Goal: Task Accomplishment & Management: Complete application form

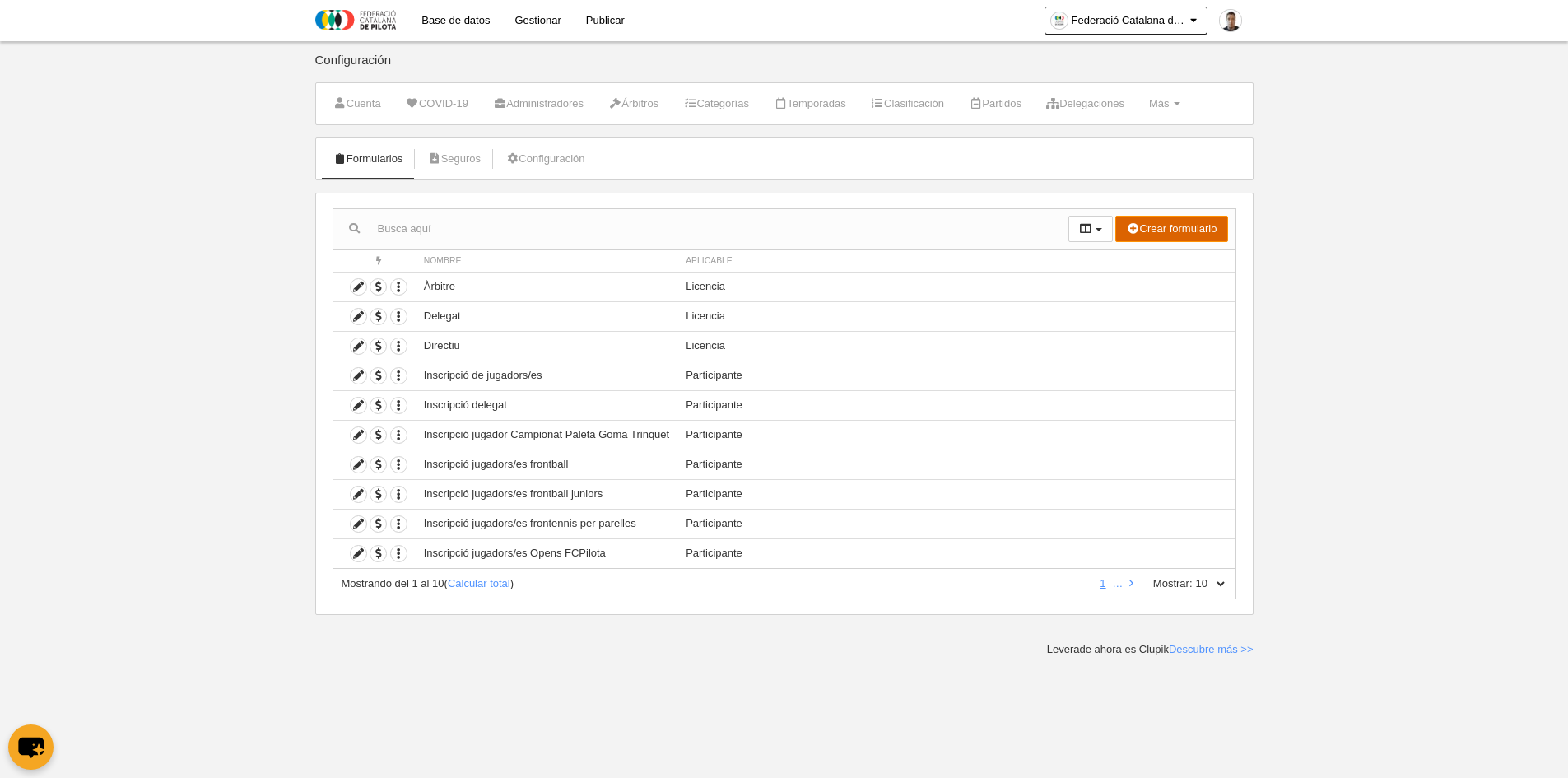
click at [1154, 227] on button "Crear formulario" at bounding box center [1171, 229] width 112 height 27
click at [1144, 312] on span "Participante" at bounding box center [1148, 314] width 70 height 12
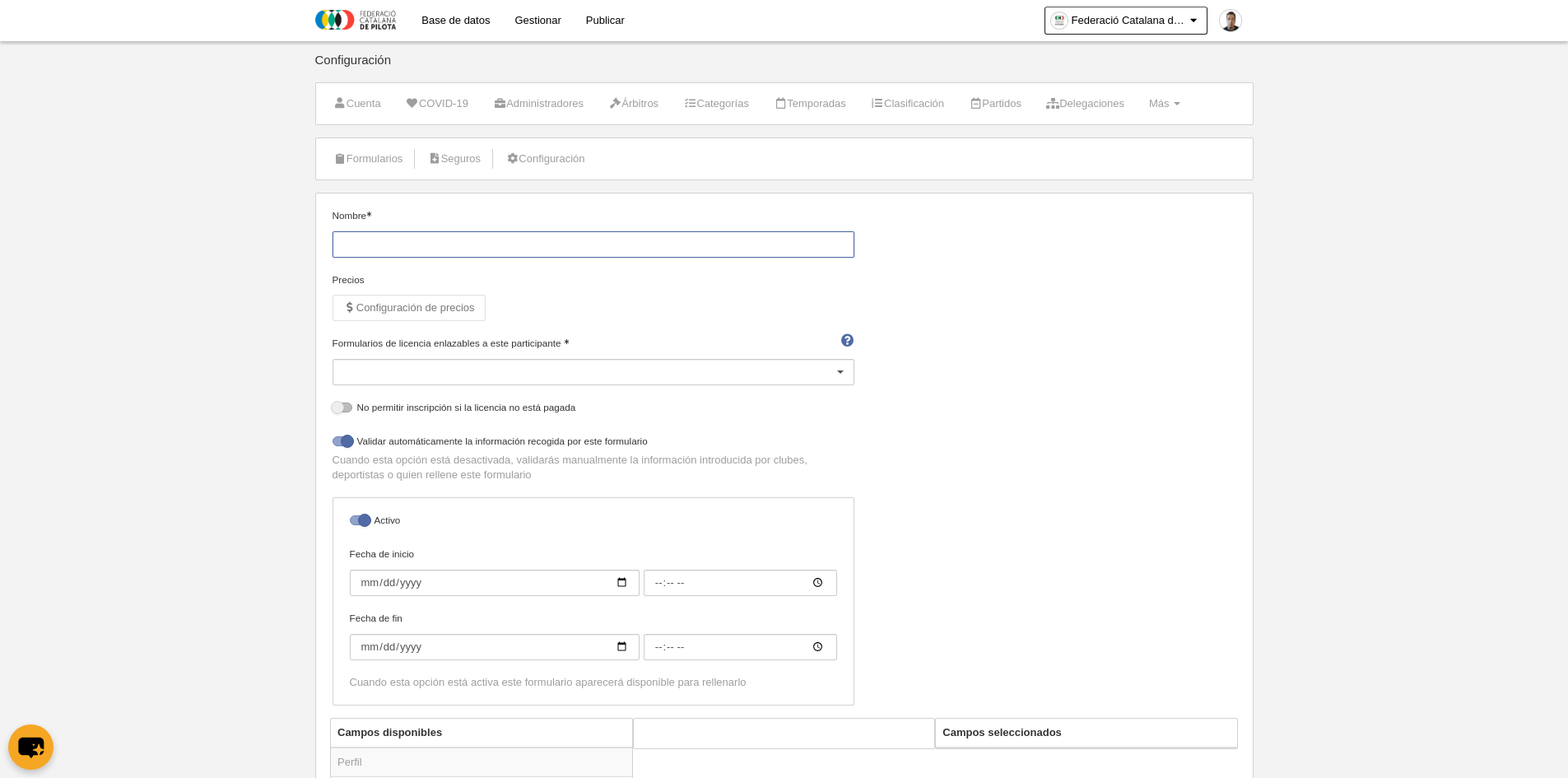
click at [421, 241] on input "Nombre" at bounding box center [593, 245] width 522 height 27
type input "Inscripció Jugadors/es Biteam"
click at [416, 371] on div at bounding box center [593, 373] width 522 height 27
click at [385, 442] on span "Jugador/a" at bounding box center [593, 451] width 520 height 27
select select "selected"
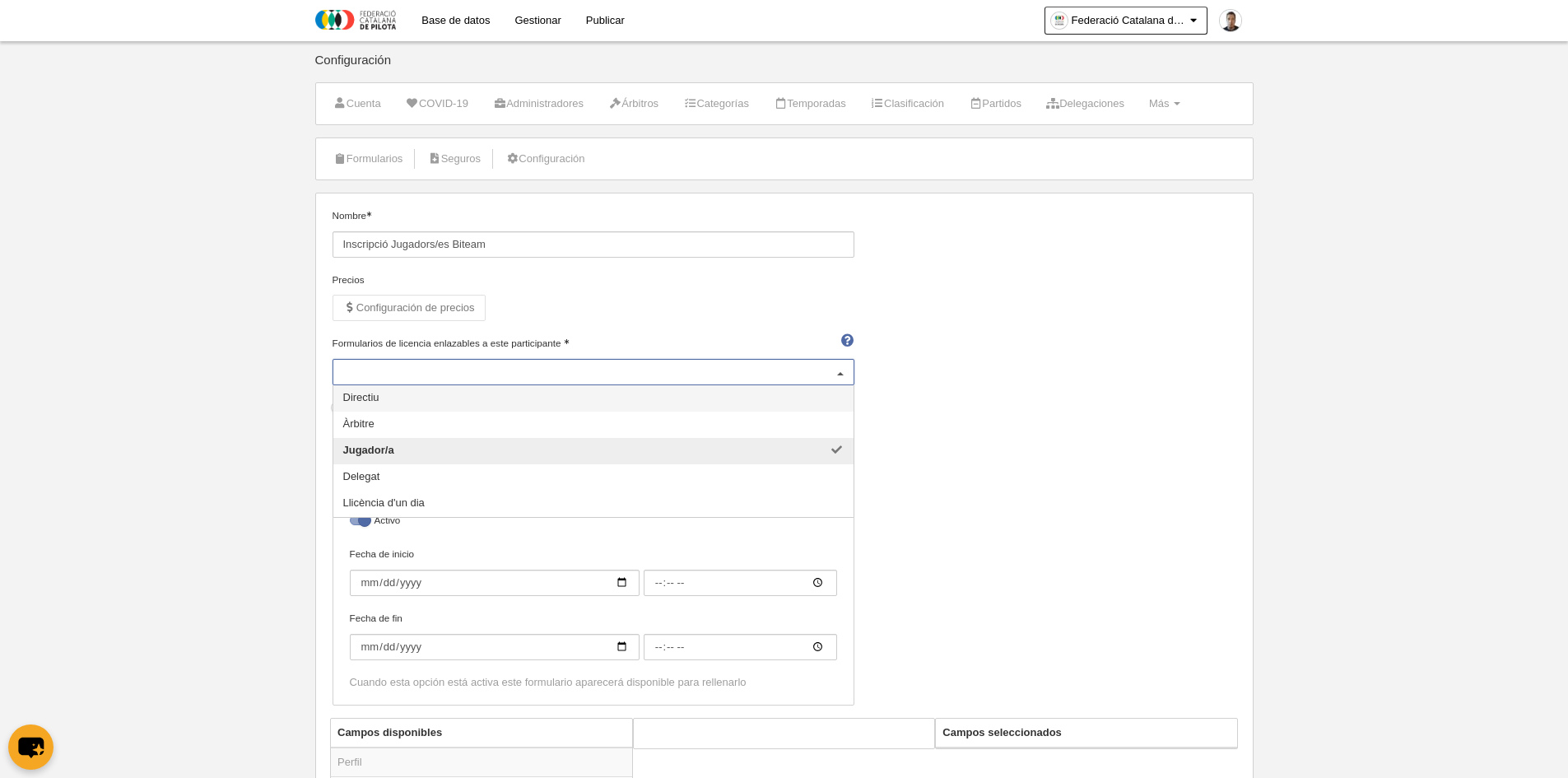
click at [1031, 373] on div "Nombre Inscripció Jugadors/es Biteam Precios Configuración de precios Formulari…" at bounding box center [784, 462] width 916 height 509
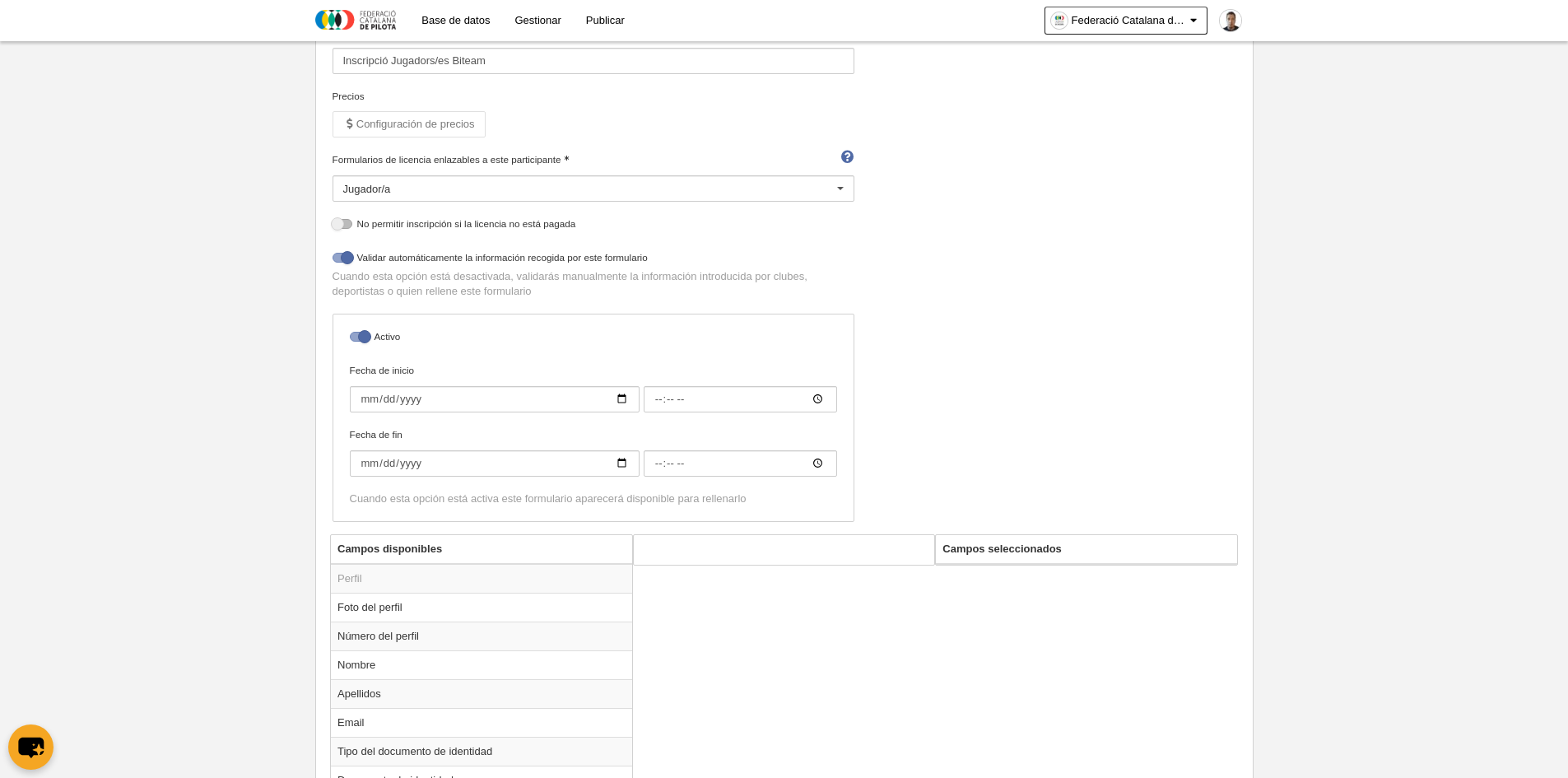
scroll to position [164, 0]
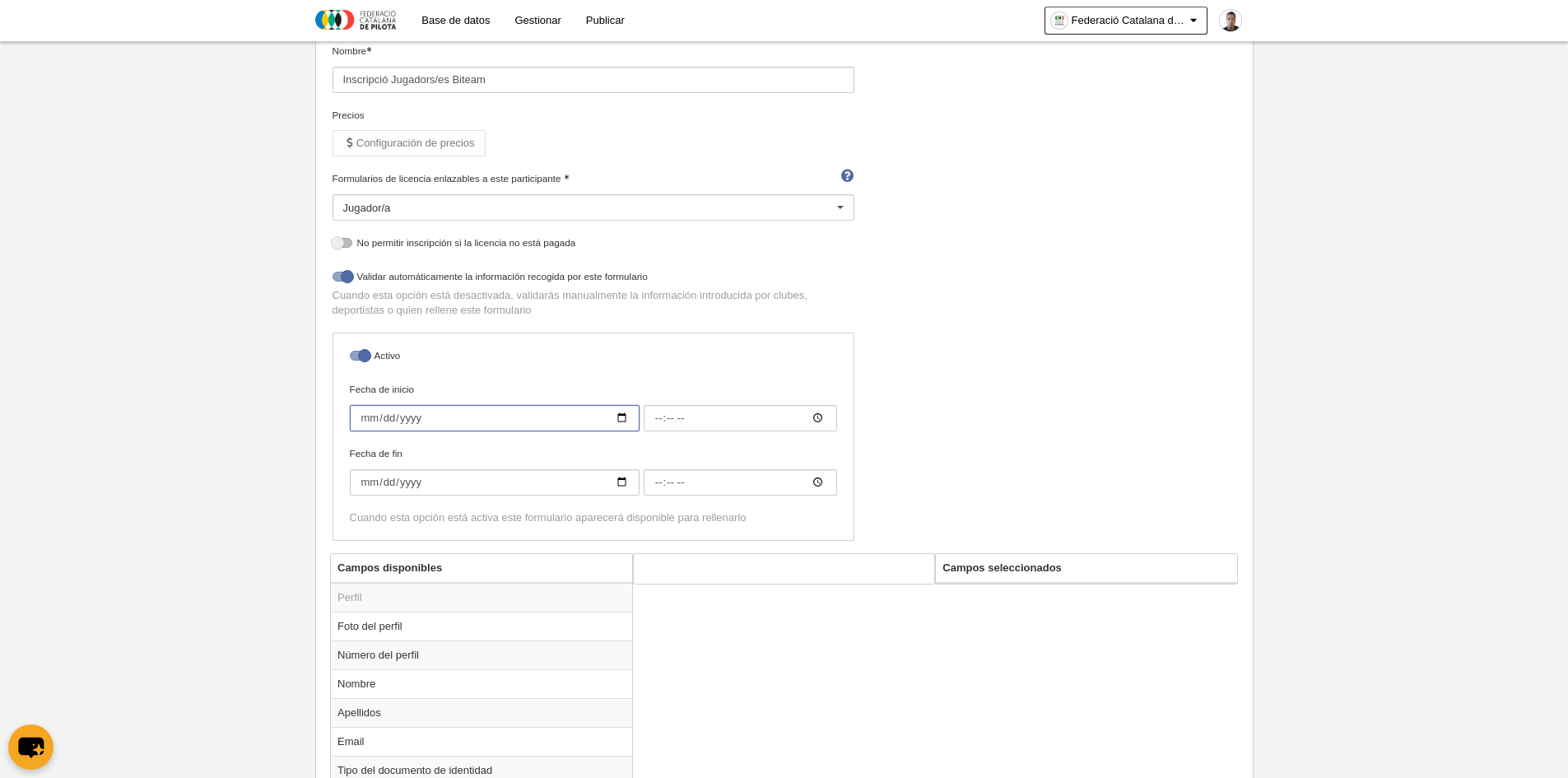
click at [370, 420] on input "Fecha de inicio" at bounding box center [495, 418] width 290 height 27
click at [623, 416] on input "Fecha de inicio" at bounding box center [495, 418] width 290 height 27
type input "[DATE]"
type input "00:00"
type input "[DATE]"
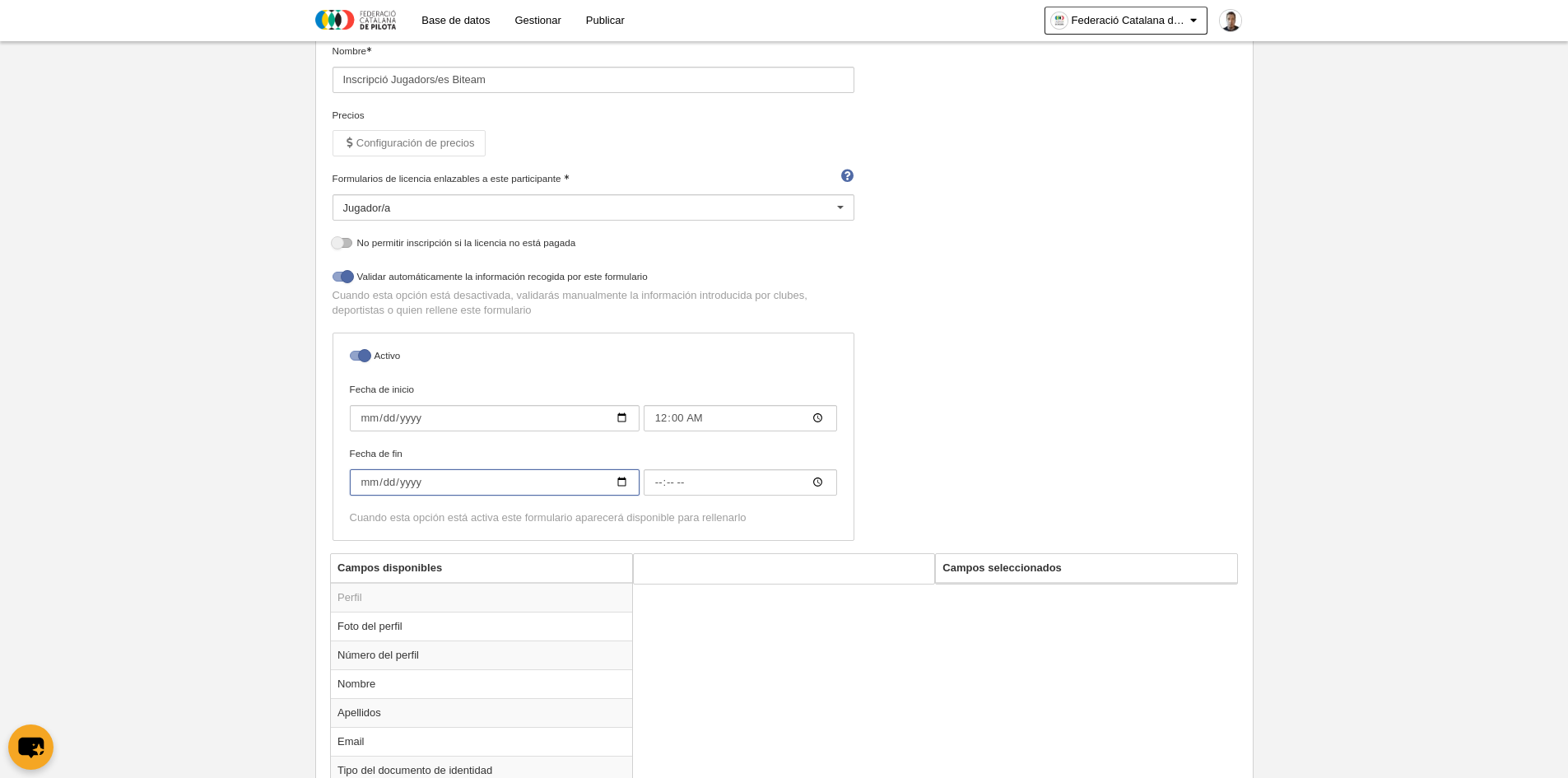
click at [386, 486] on input "Fecha de fin" at bounding box center [495, 483] width 290 height 27
click at [623, 482] on input "Fecha de fin" at bounding box center [495, 483] width 290 height 27
type input "[DATE]"
type input "00:00"
type input "[DATE]"
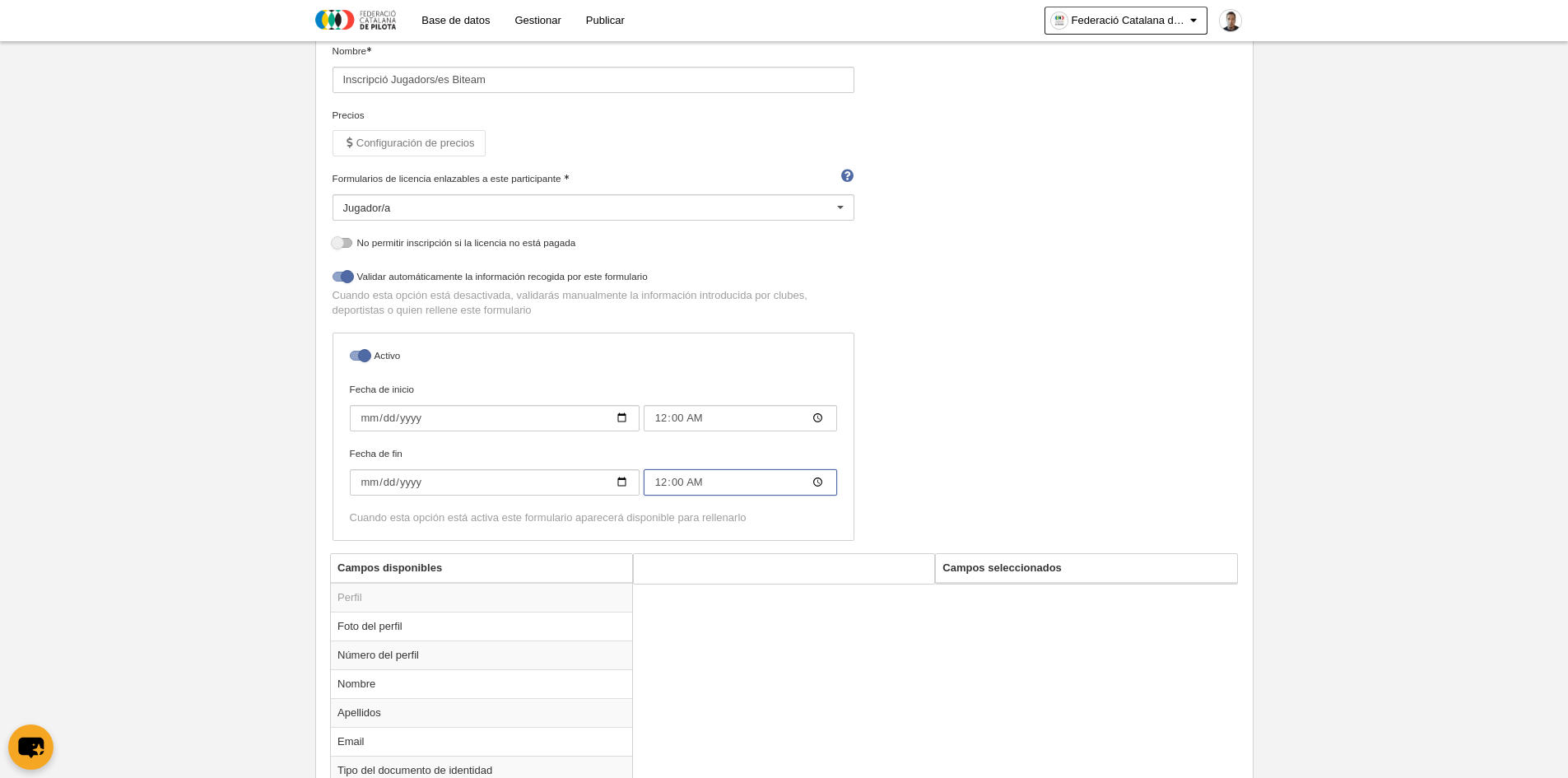
click at [667, 485] on input "00:00" at bounding box center [741, 483] width 194 height 27
click at [893, 443] on div "Nombre Inscripció Jugadors/es Biteam Precios Configuración de precios Formulari…" at bounding box center [784, 298] width 916 height 509
click at [955, 394] on div "Nombre Inscripció Jugadors/es Biteam Precios Configuración de precios Formulari…" at bounding box center [784, 298] width 916 height 509
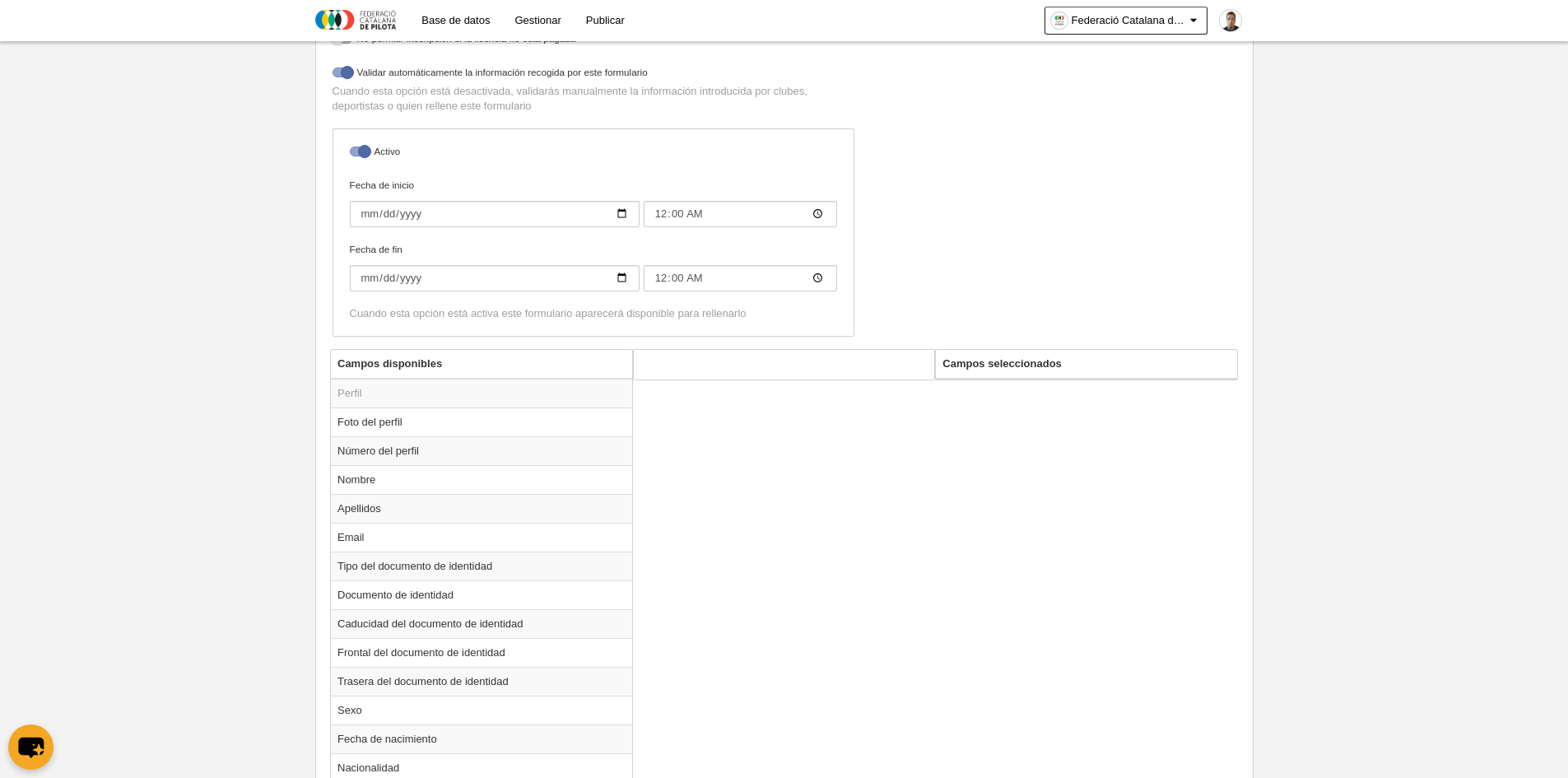
scroll to position [336, 0]
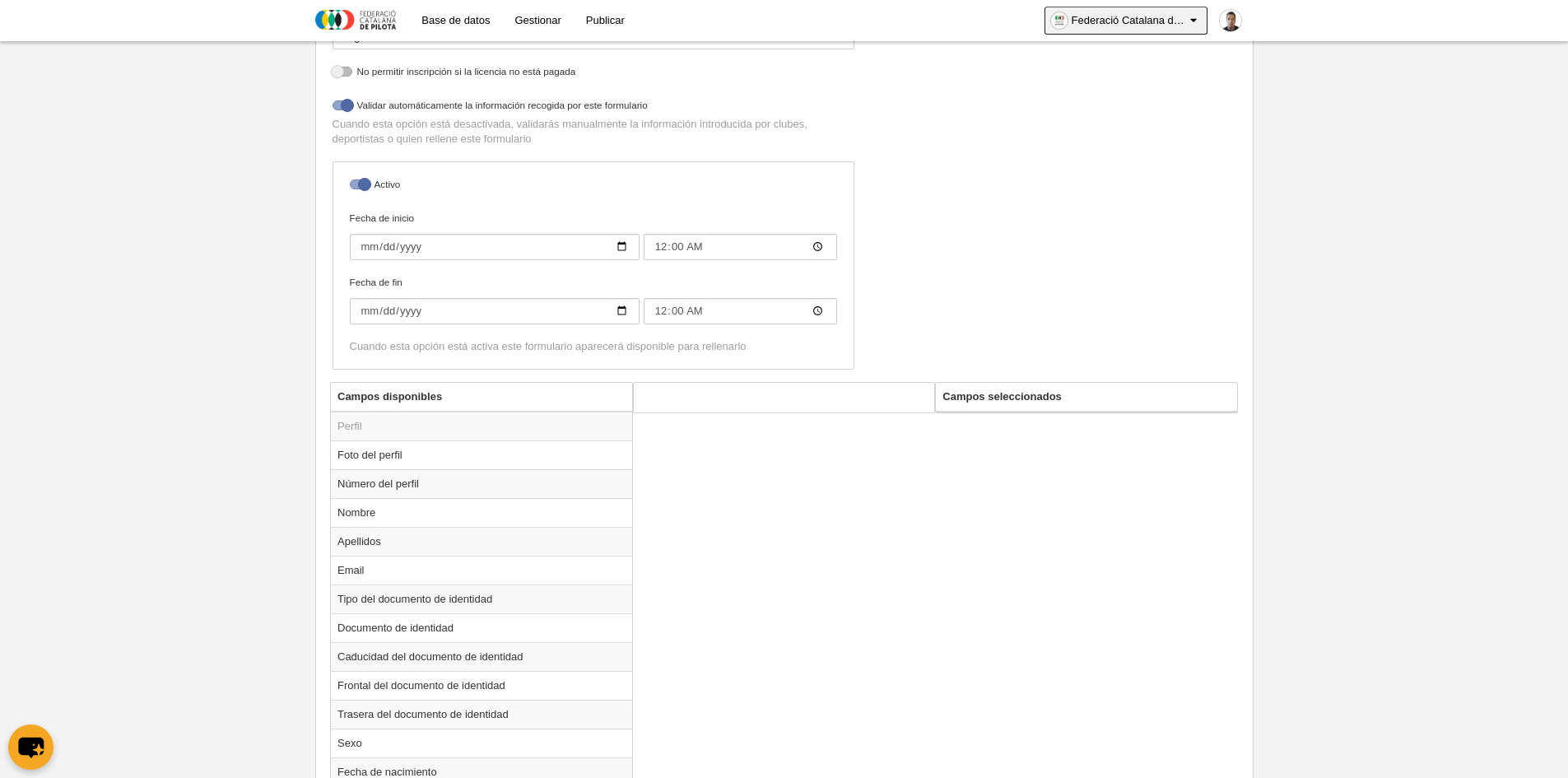
click at [1201, 17] on icon at bounding box center [1194, 20] width 14 height 17
click at [1371, 149] on body "Base de datos Gestionar Publicar Federació Catalana de Pilota Ajustes generales…" at bounding box center [784, 52] width 1568 height 778
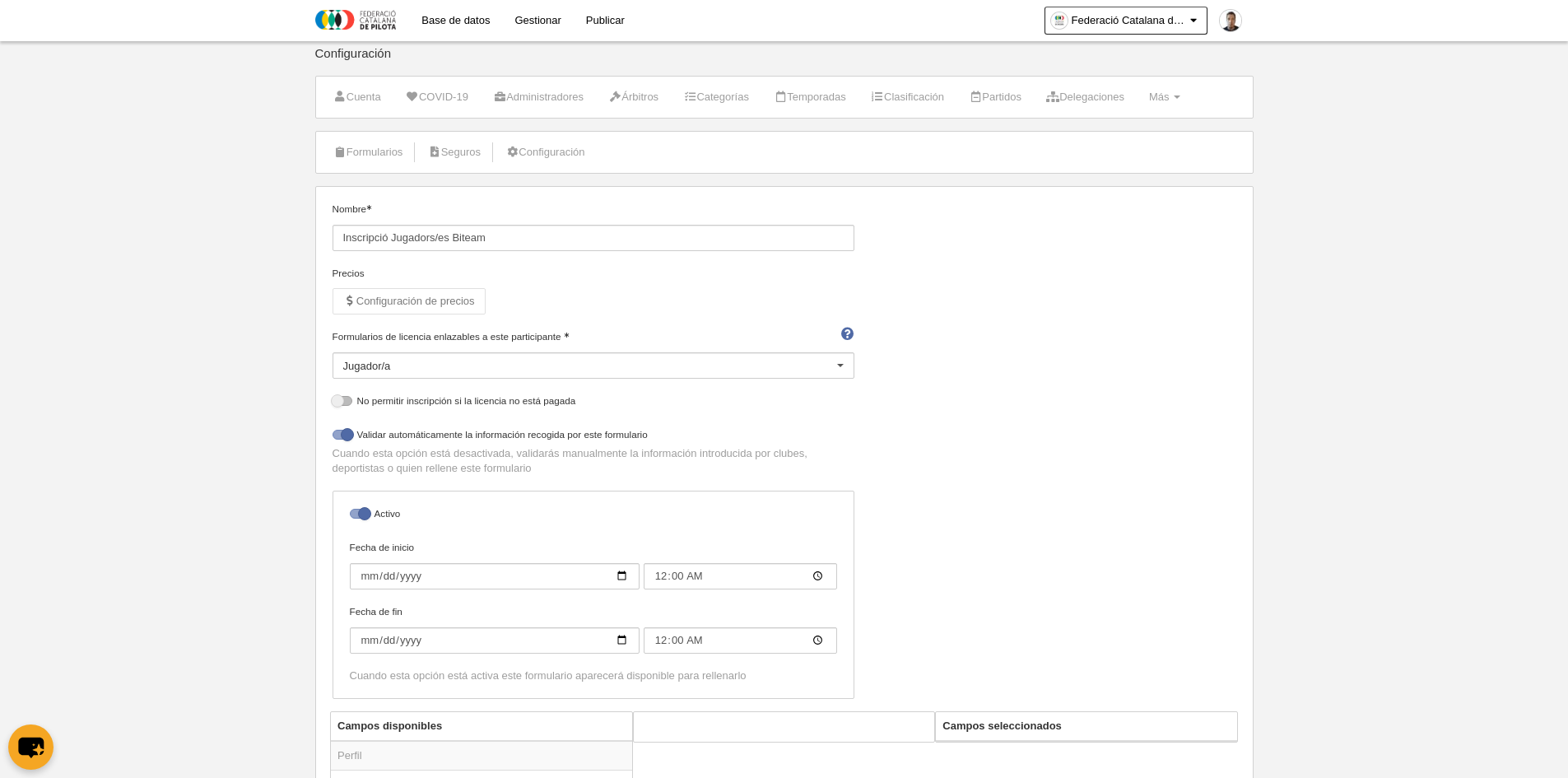
scroll to position [0, 0]
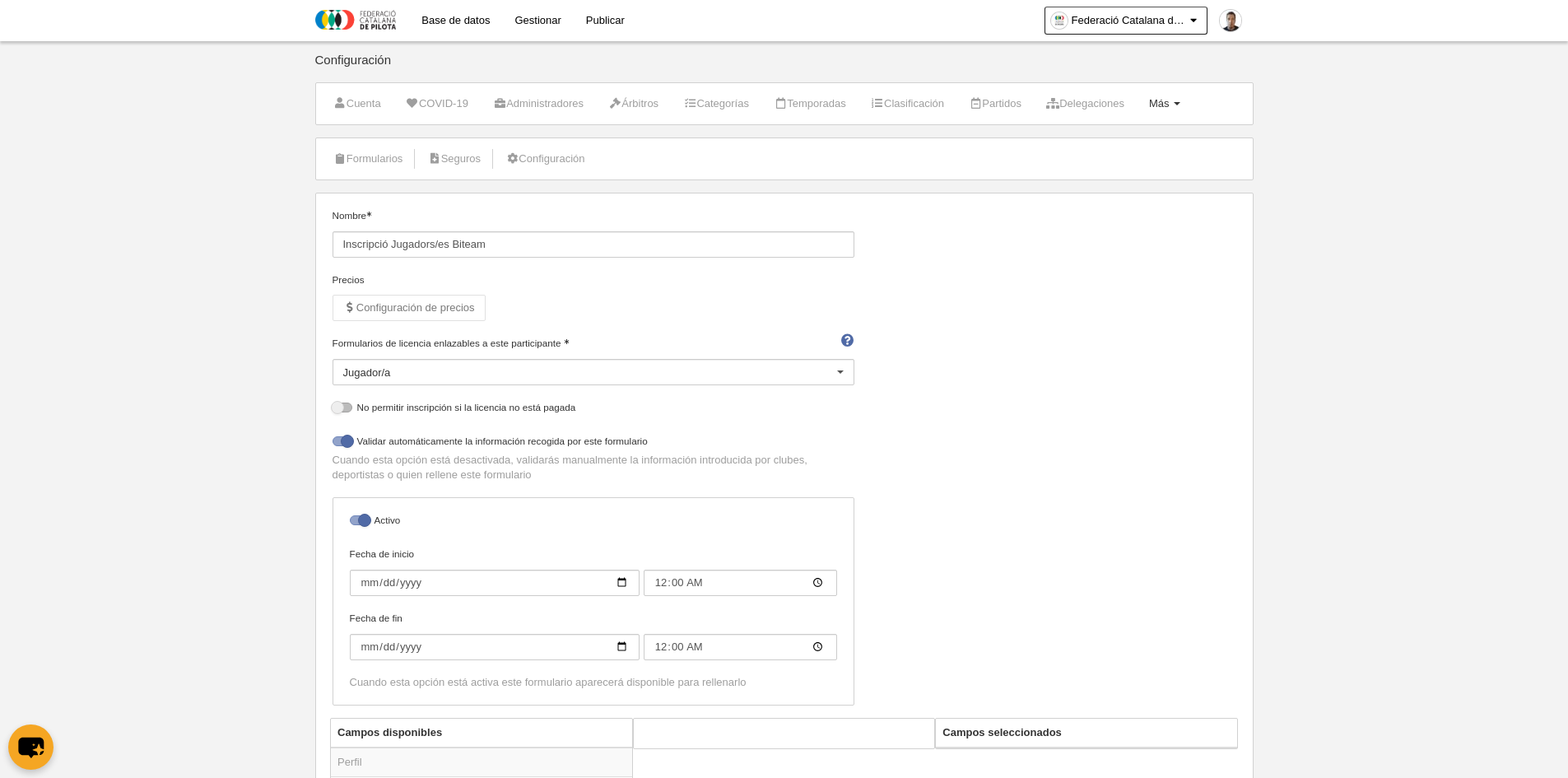
click at [1190, 100] on link "Más Menú" at bounding box center [1165, 104] width 50 height 25
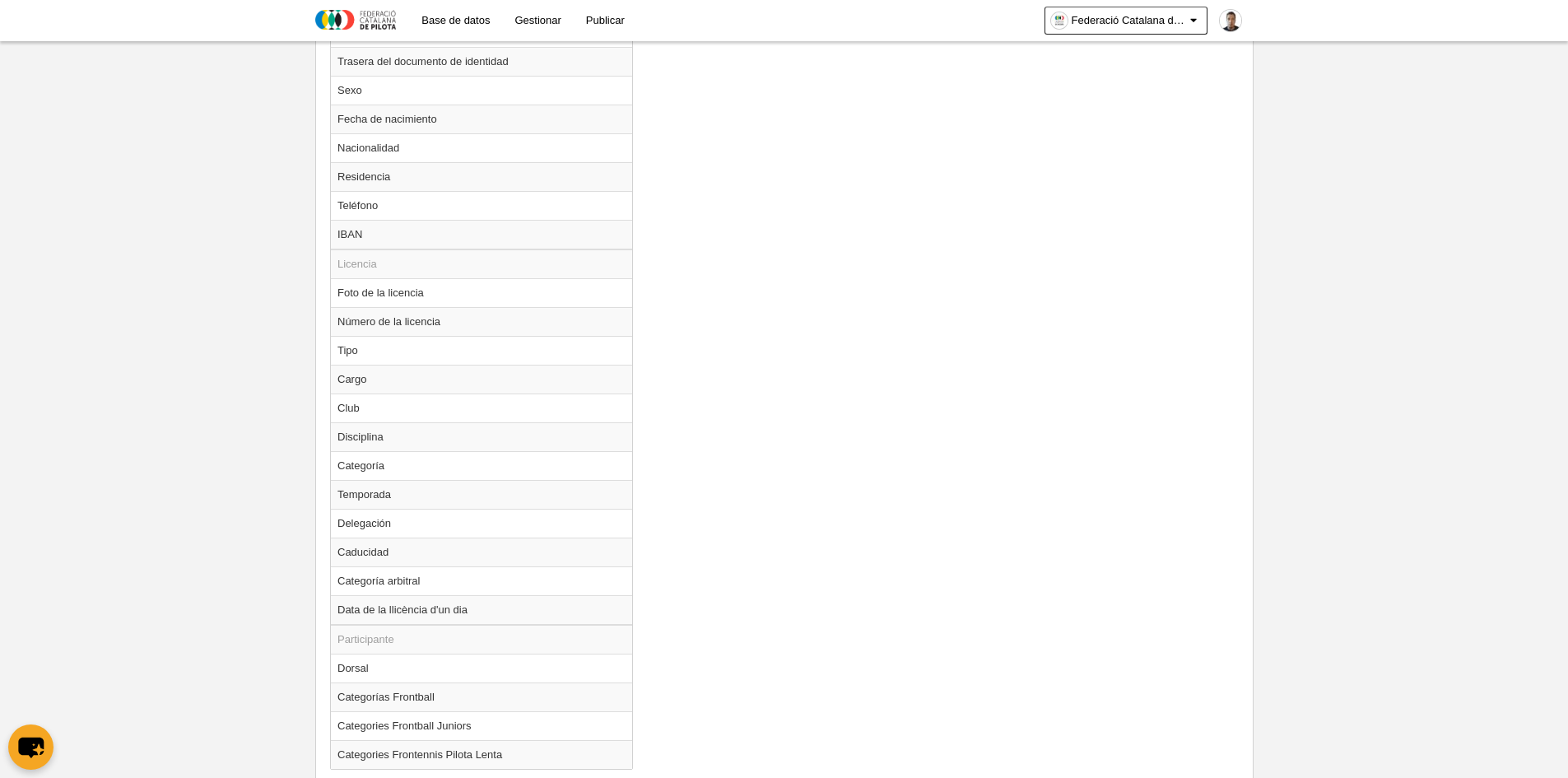
scroll to position [1077, 0]
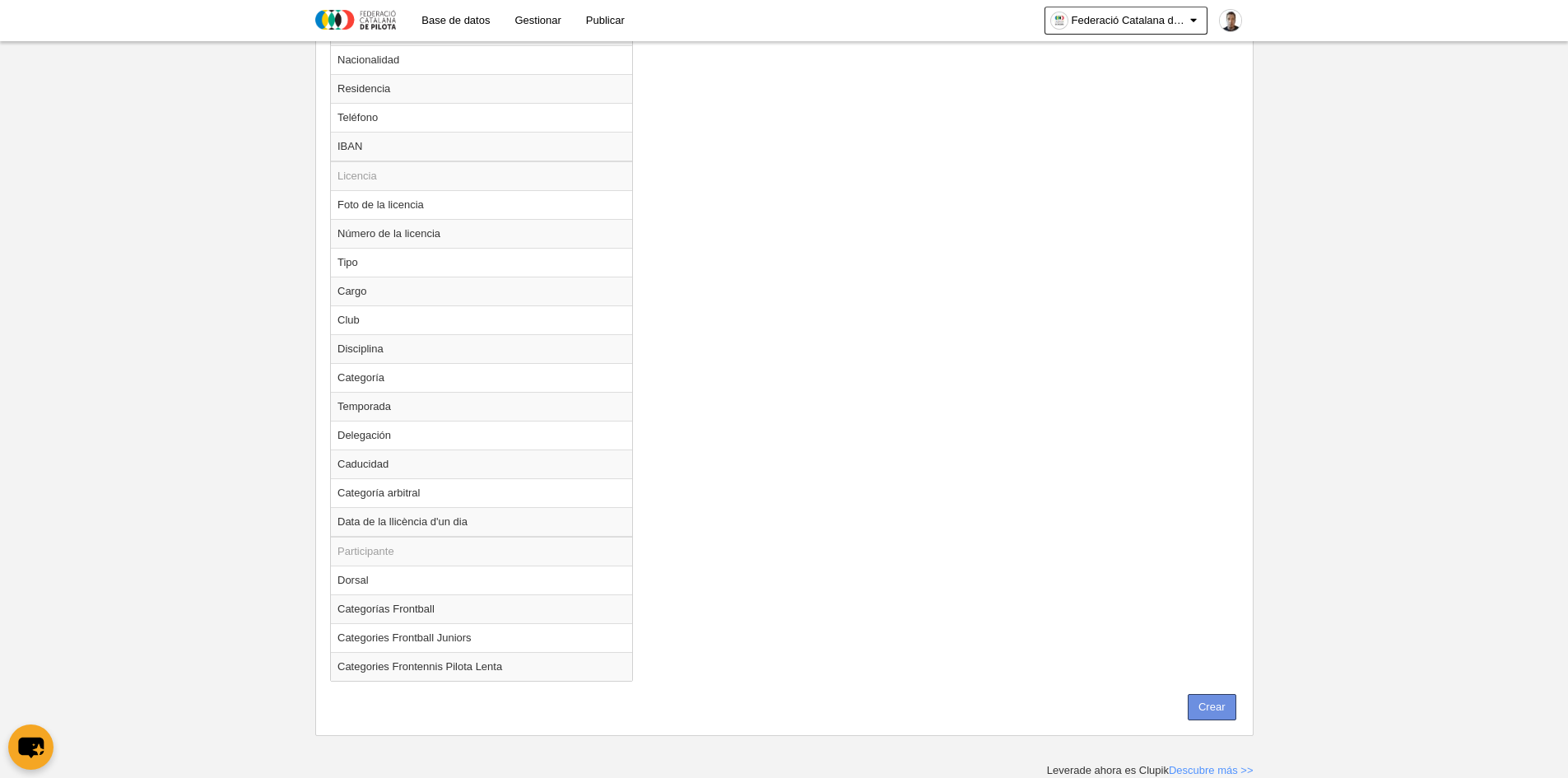
click at [1205, 710] on button "Crear" at bounding box center [1212, 707] width 49 height 27
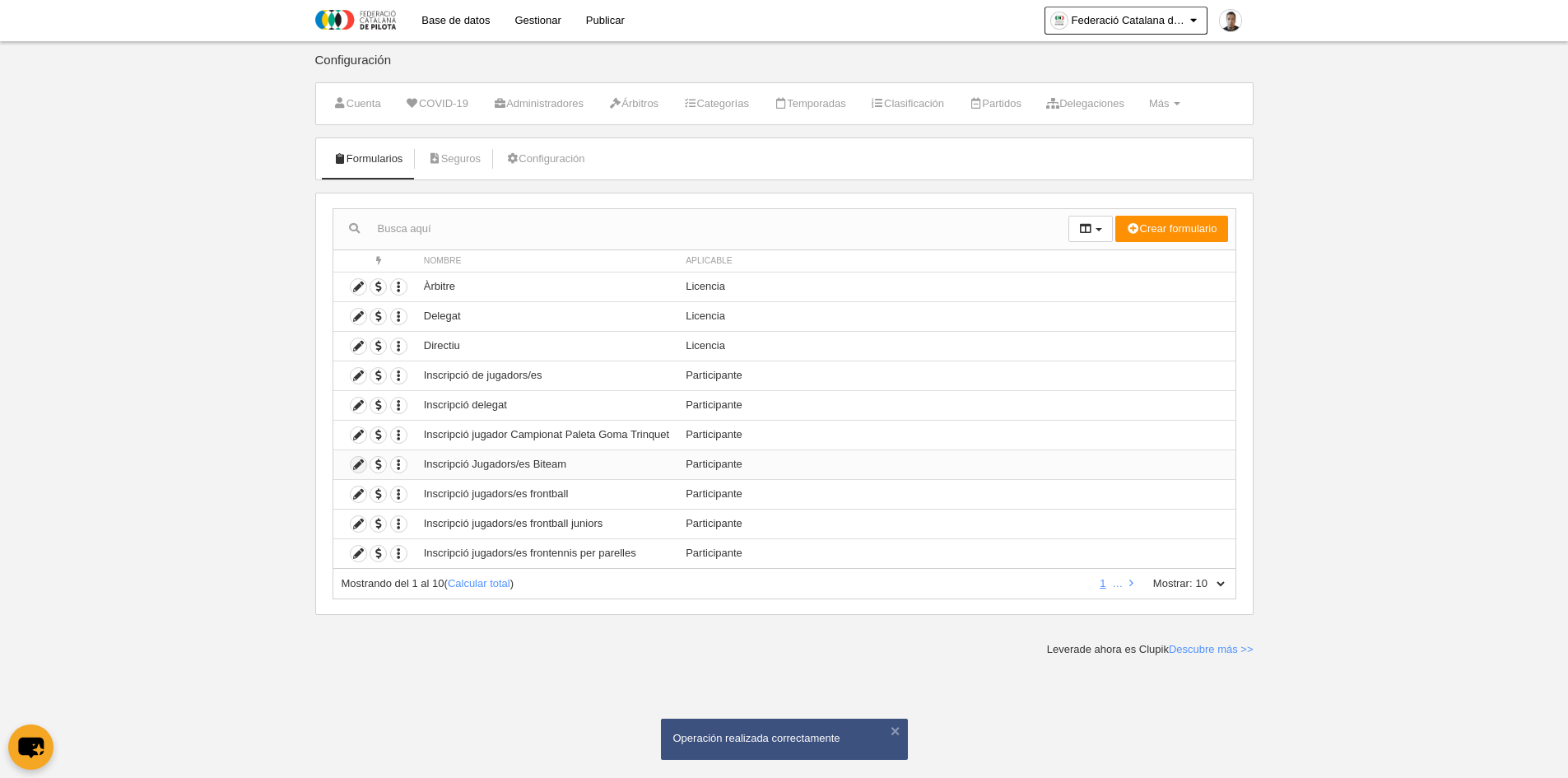
click at [360, 464] on icon at bounding box center [358, 465] width 16 height 16
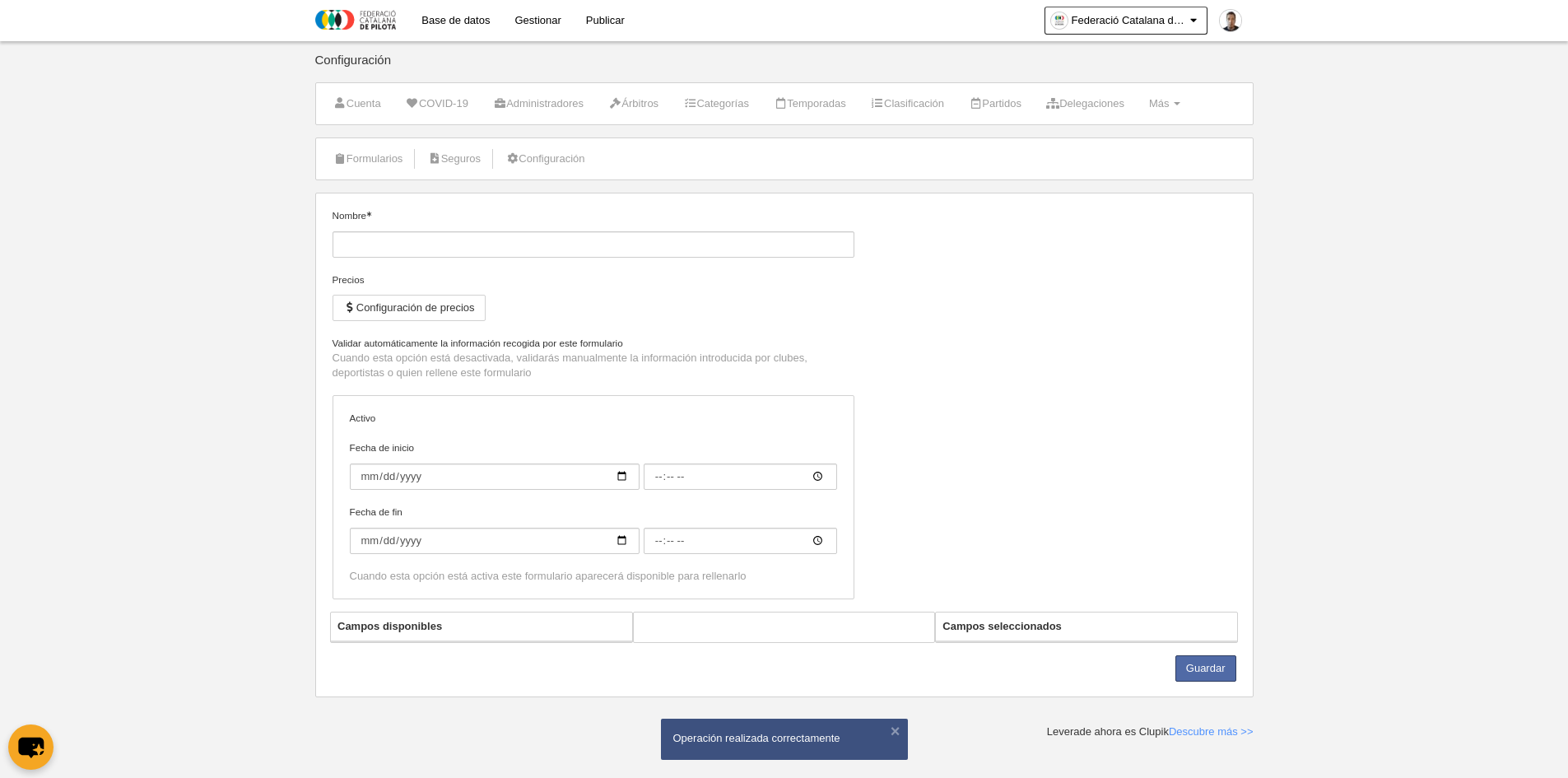
type input "Inscripció Jugadors/es Biteam"
checkbox input "true"
type input "[DATE]"
type input "00:00"
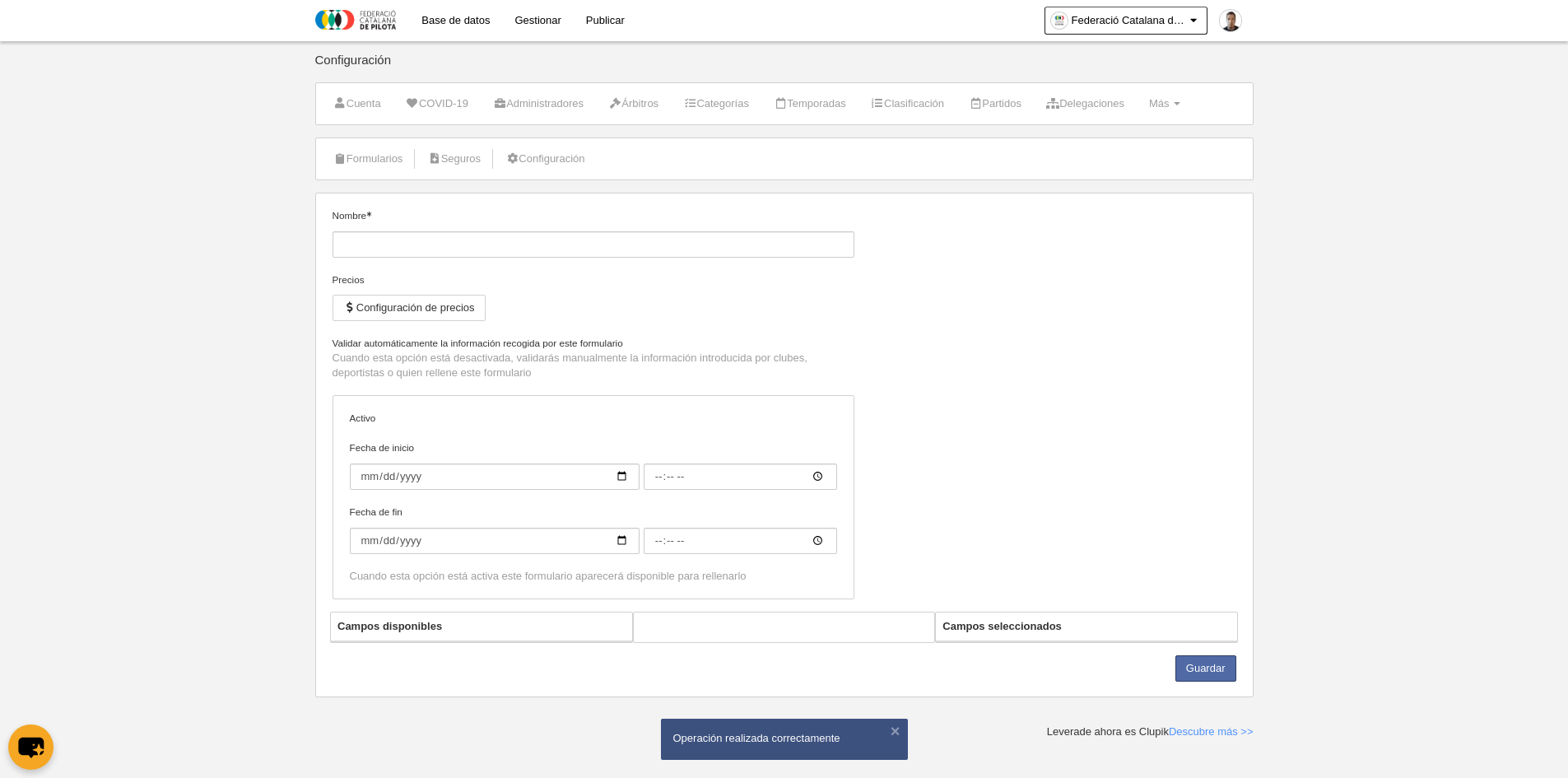
type input "[DATE]"
type input "00:00"
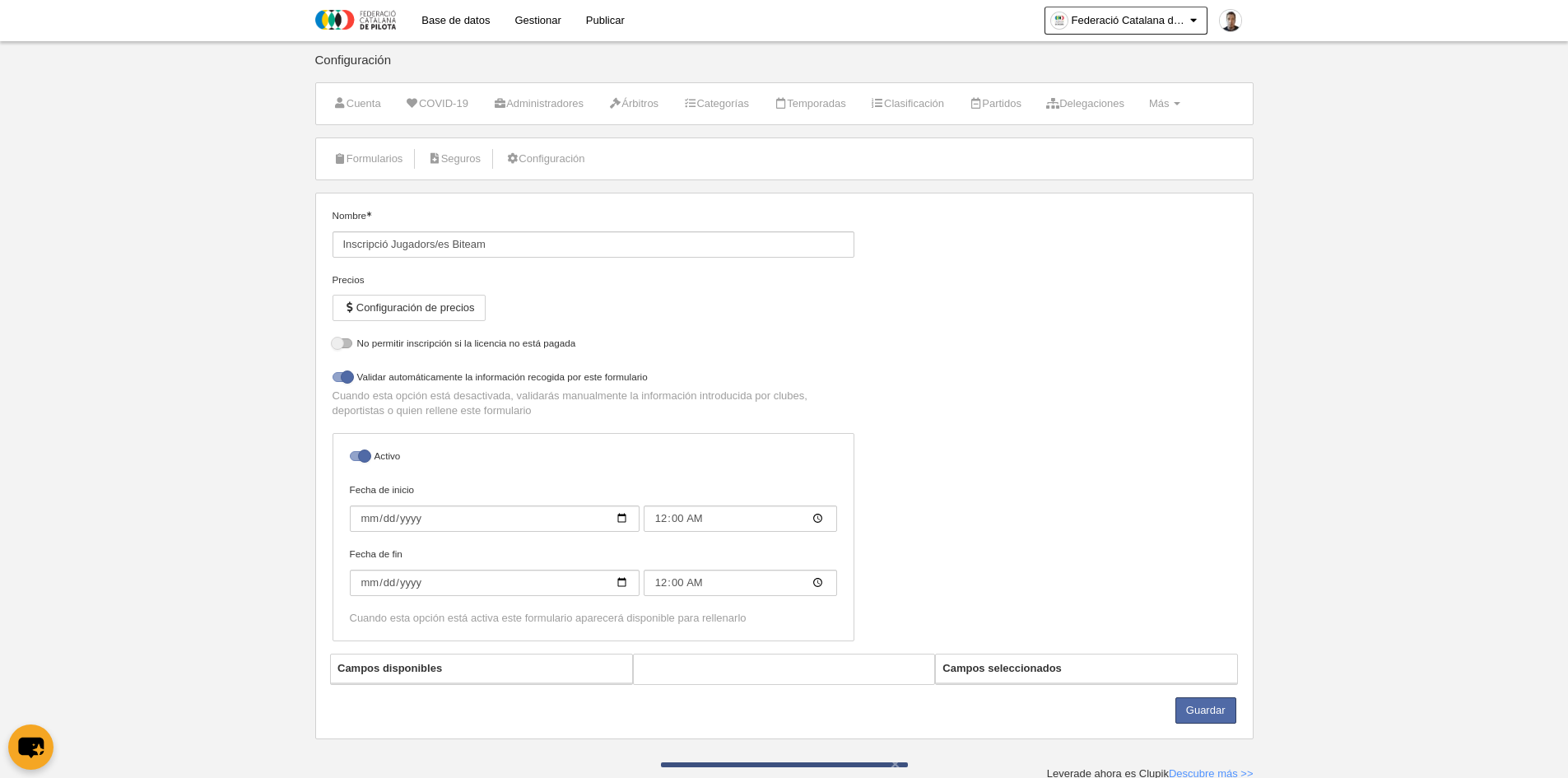
select select "selected"
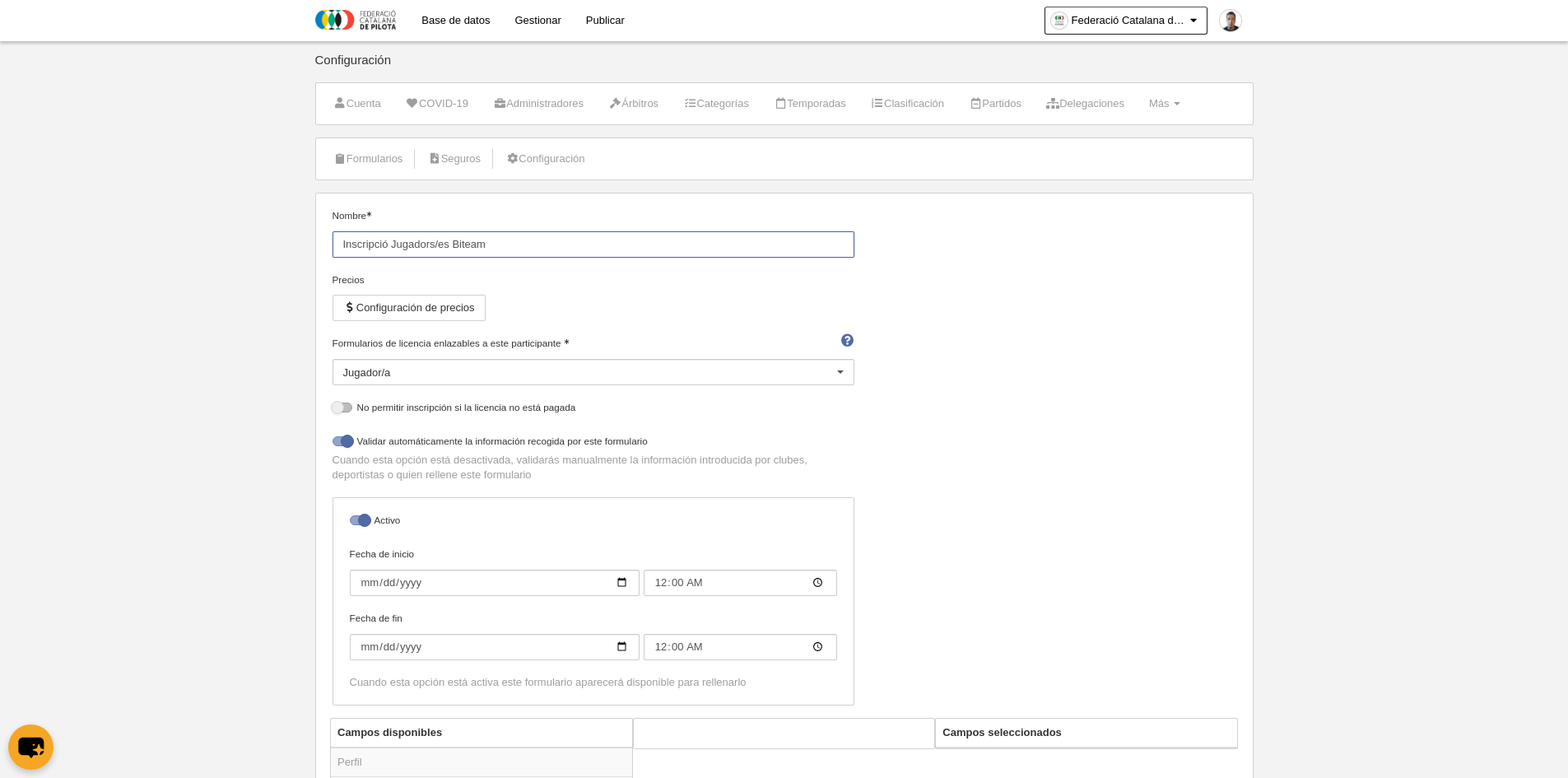
click at [396, 248] on input "Inscripció Jugadors/es Biteam" at bounding box center [593, 245] width 522 height 27
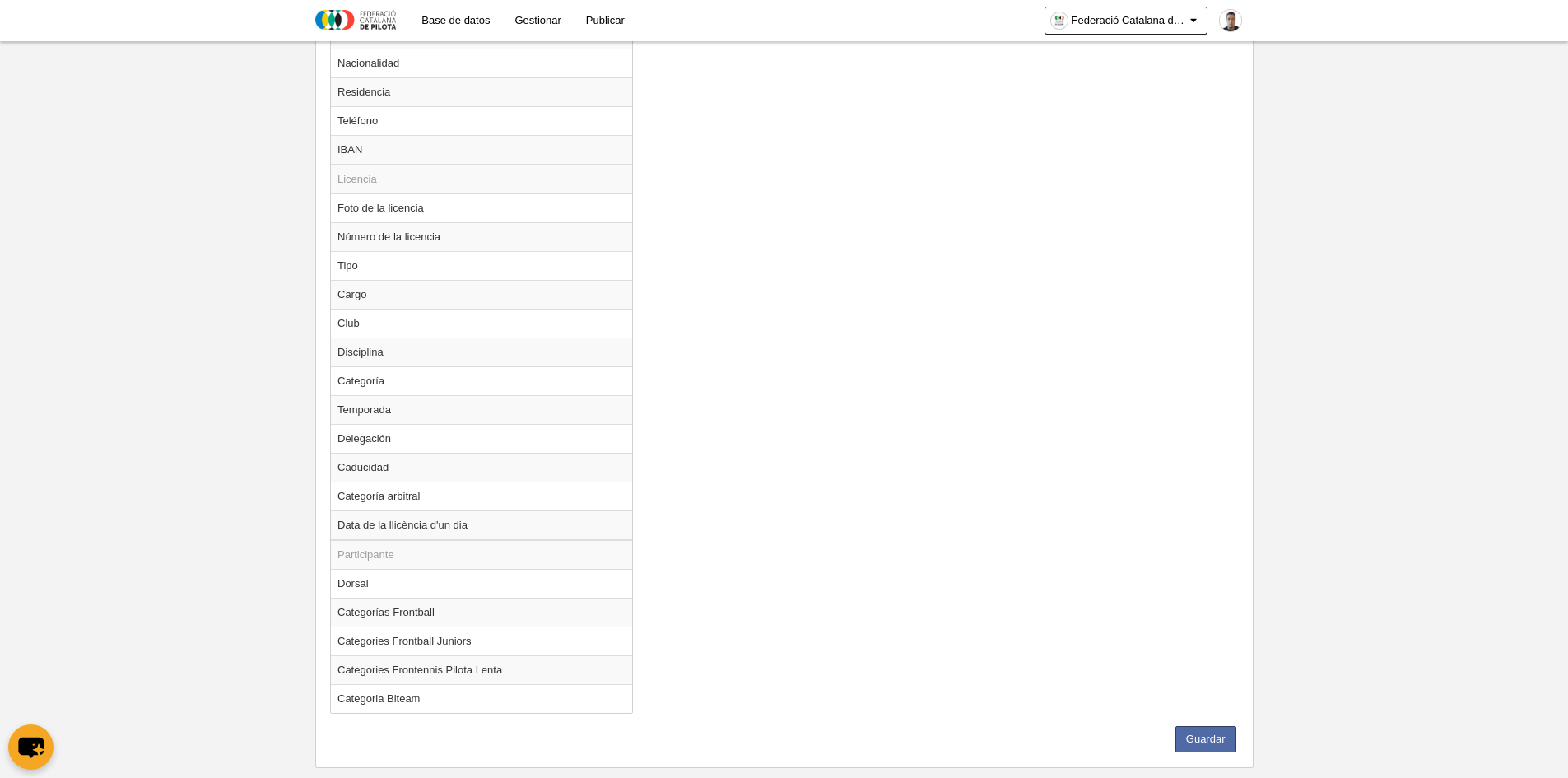
scroll to position [1105, 0]
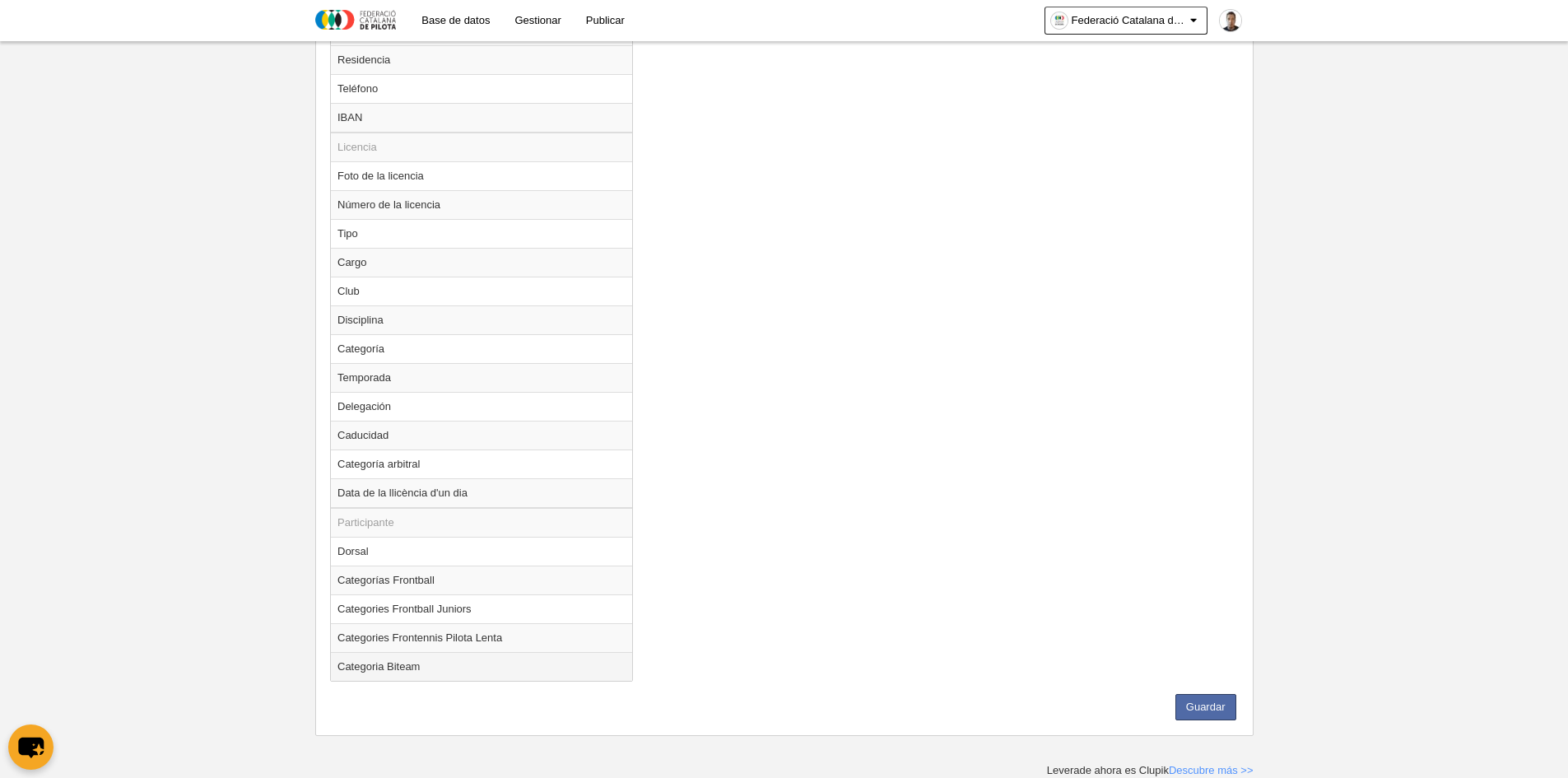
type input "Inscripció jugadors/es Biteam"
click at [394, 667] on td "Categoria Biteam" at bounding box center [481, 666] width 302 height 28
radio input "true"
select select
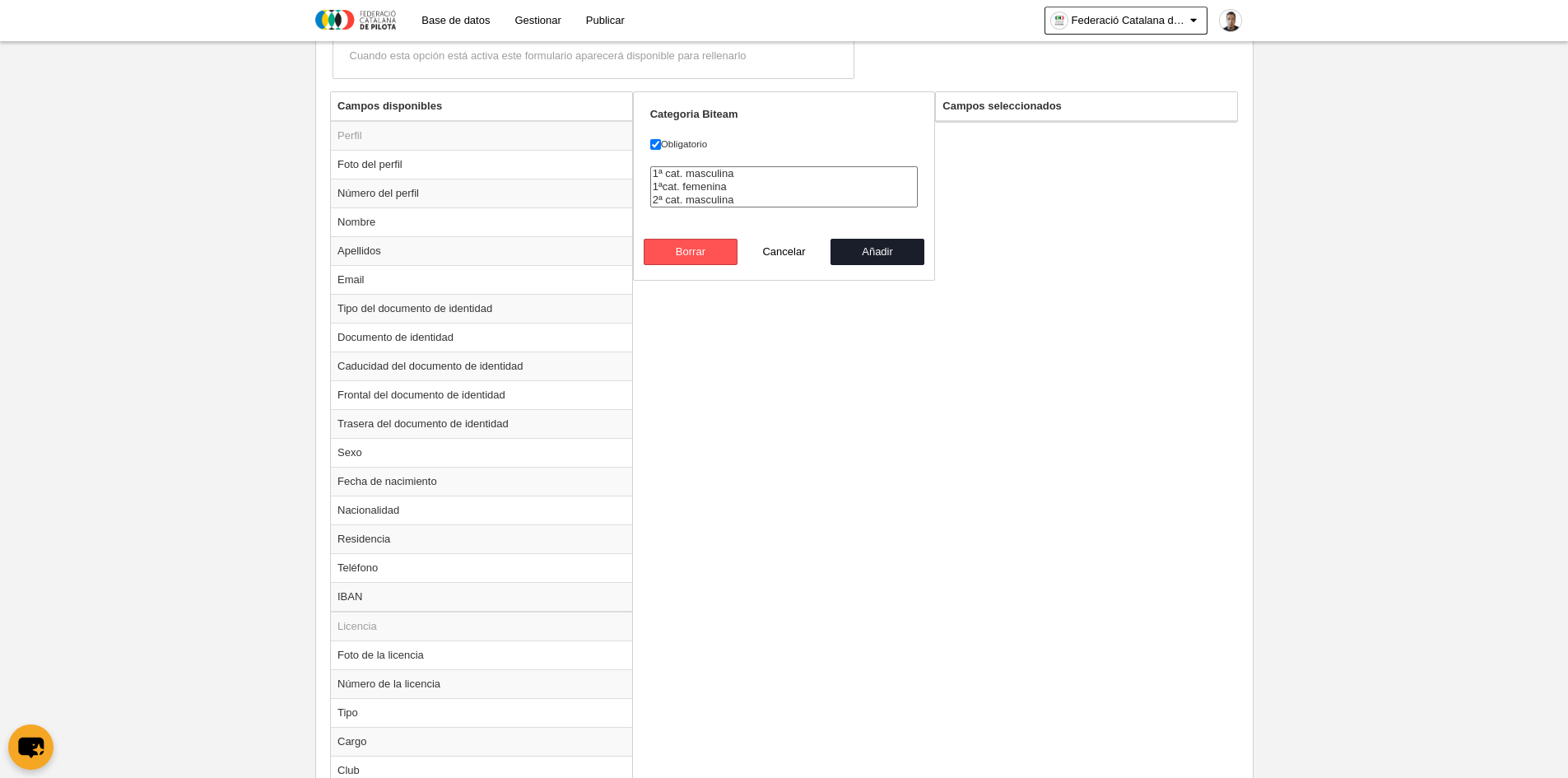
scroll to position [612, 0]
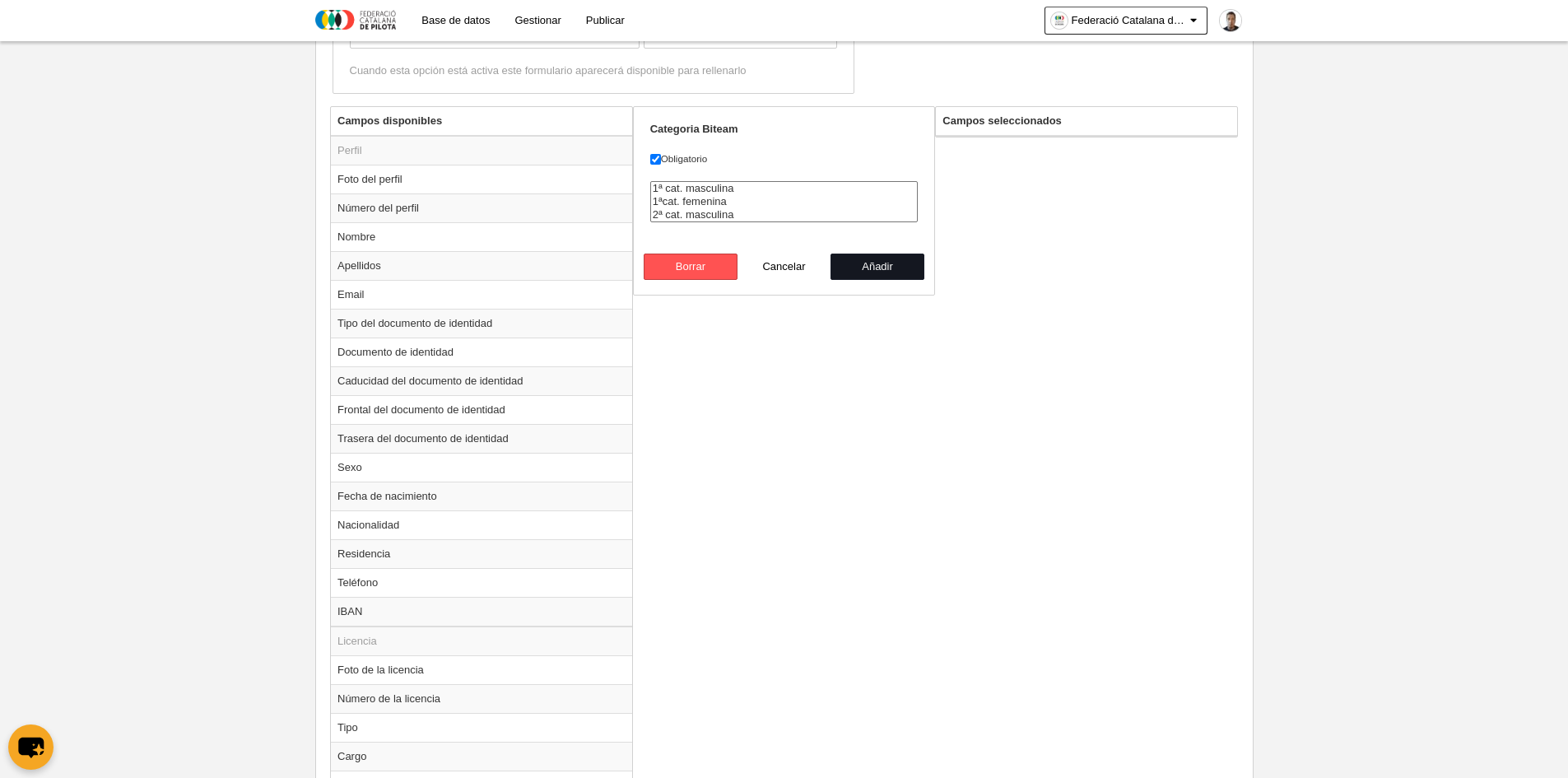
click at [873, 272] on button "Añadir" at bounding box center [878, 267] width 94 height 27
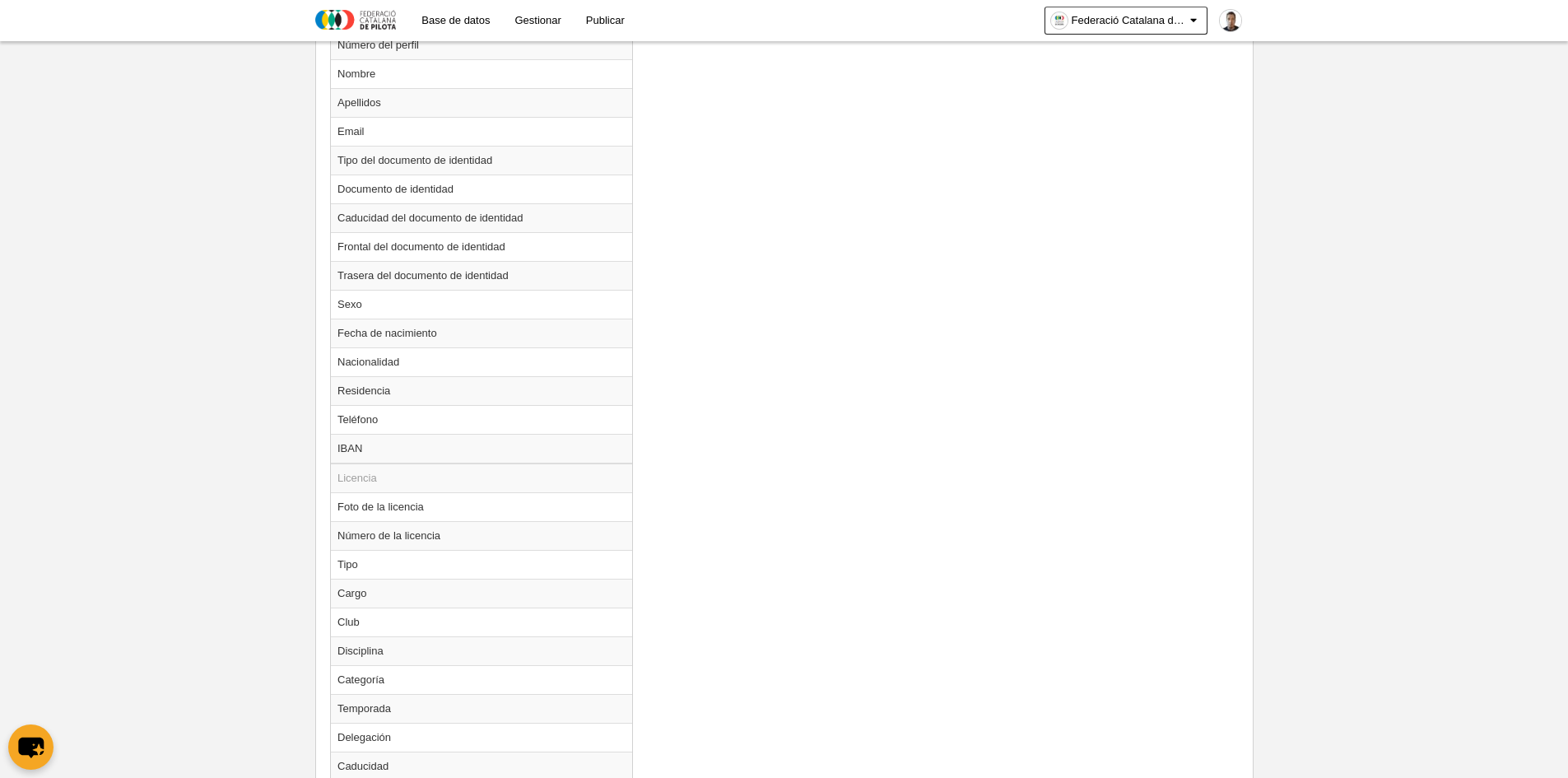
scroll to position [1077, 0]
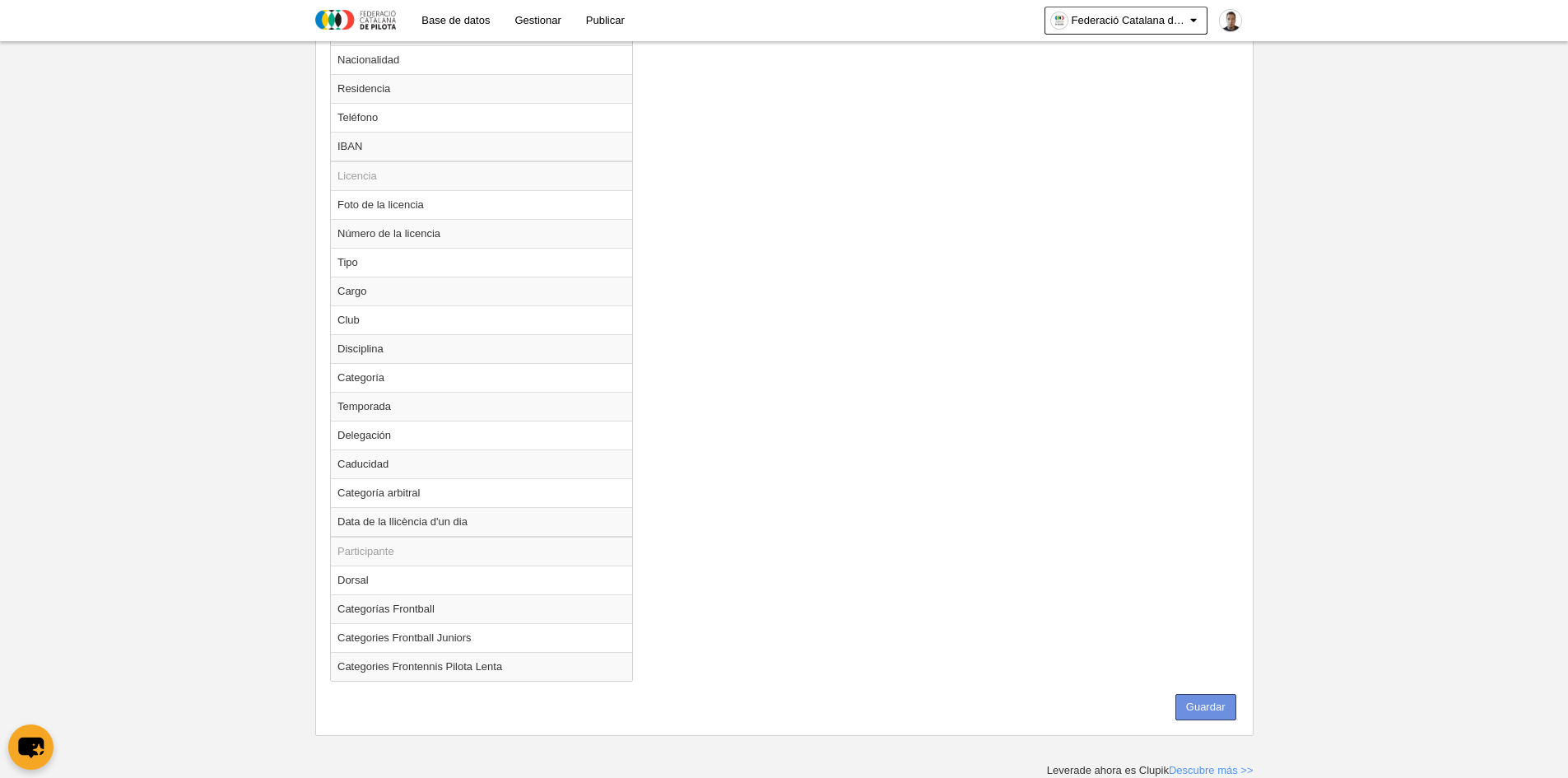
click at [1209, 702] on button "Guardar" at bounding box center [1206, 707] width 61 height 27
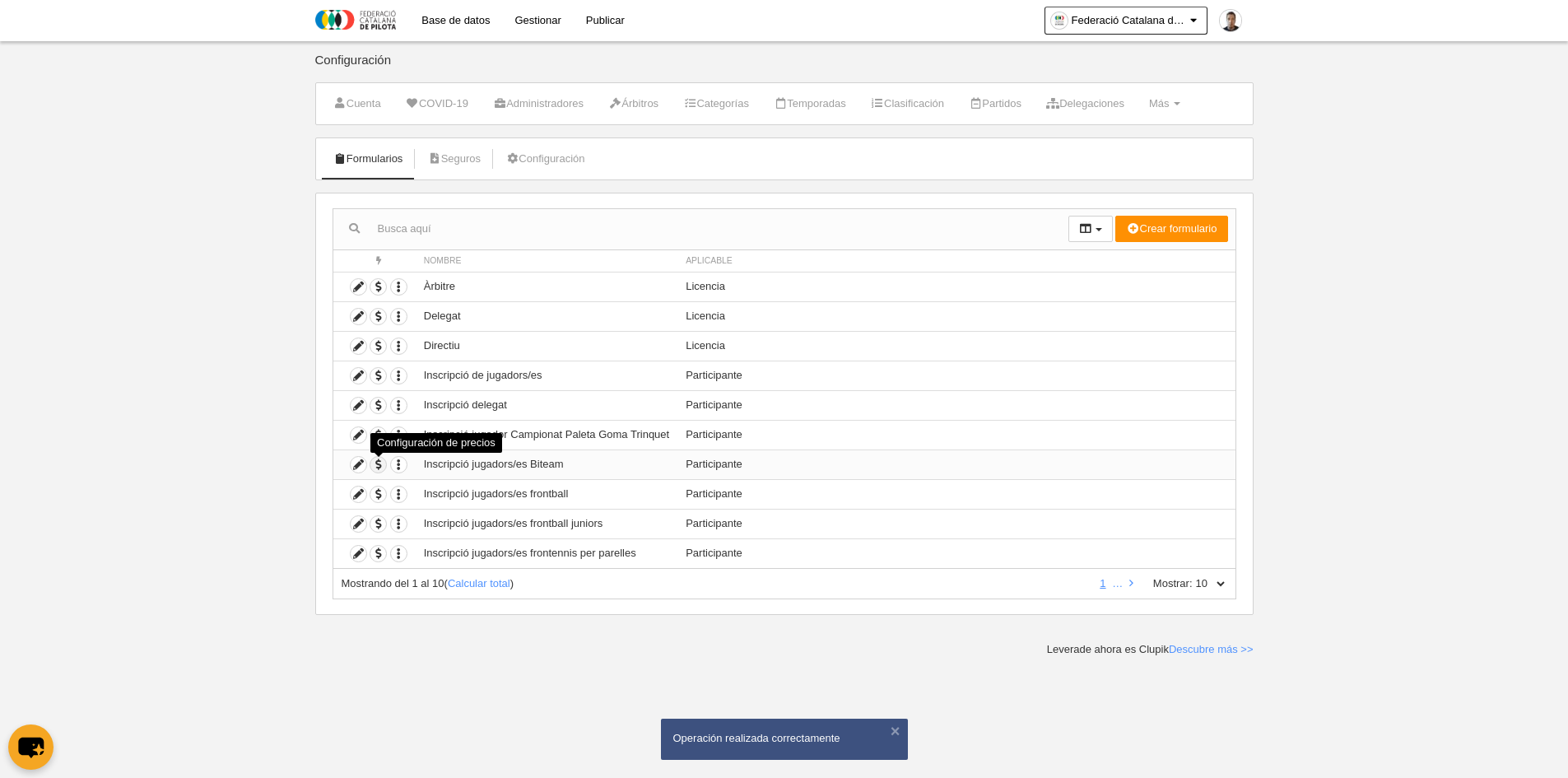
click at [376, 466] on span "button" at bounding box center [379, 465] width 16 height 16
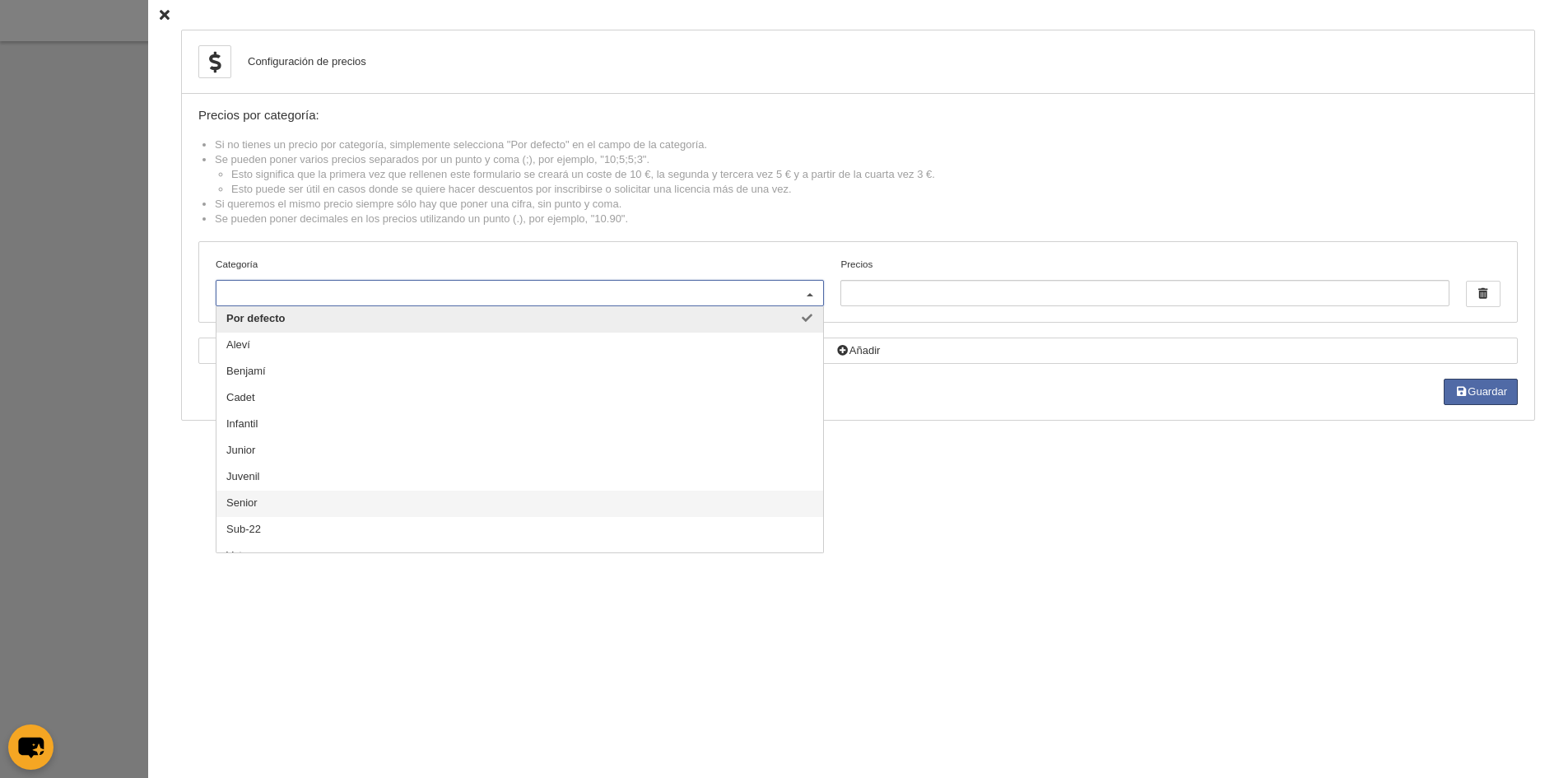
scroll to position [17, 0]
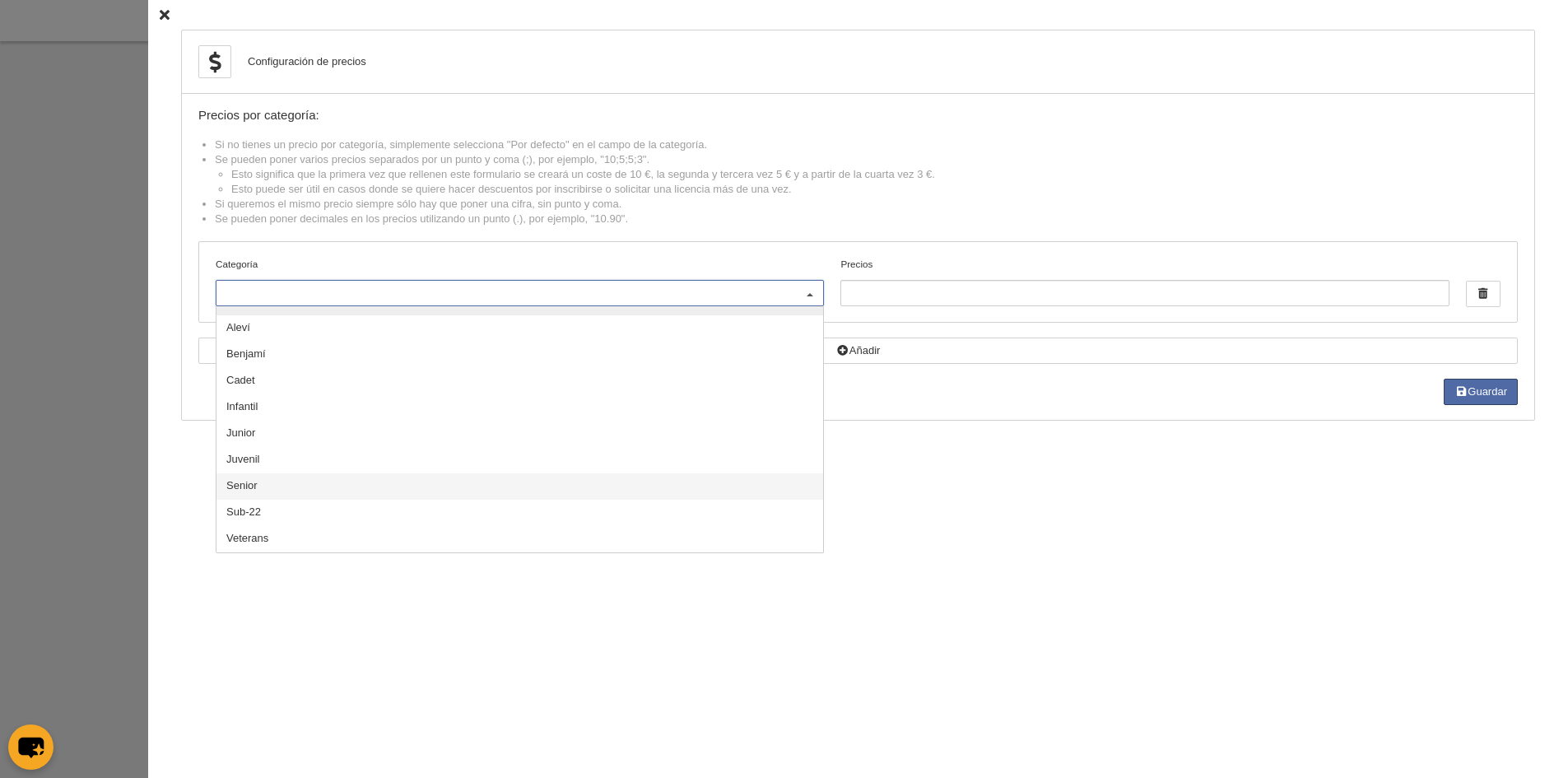
click at [338, 485] on span "Senior" at bounding box center [519, 486] width 607 height 27
click at [864, 295] on input "Precios" at bounding box center [1145, 293] width 608 height 27
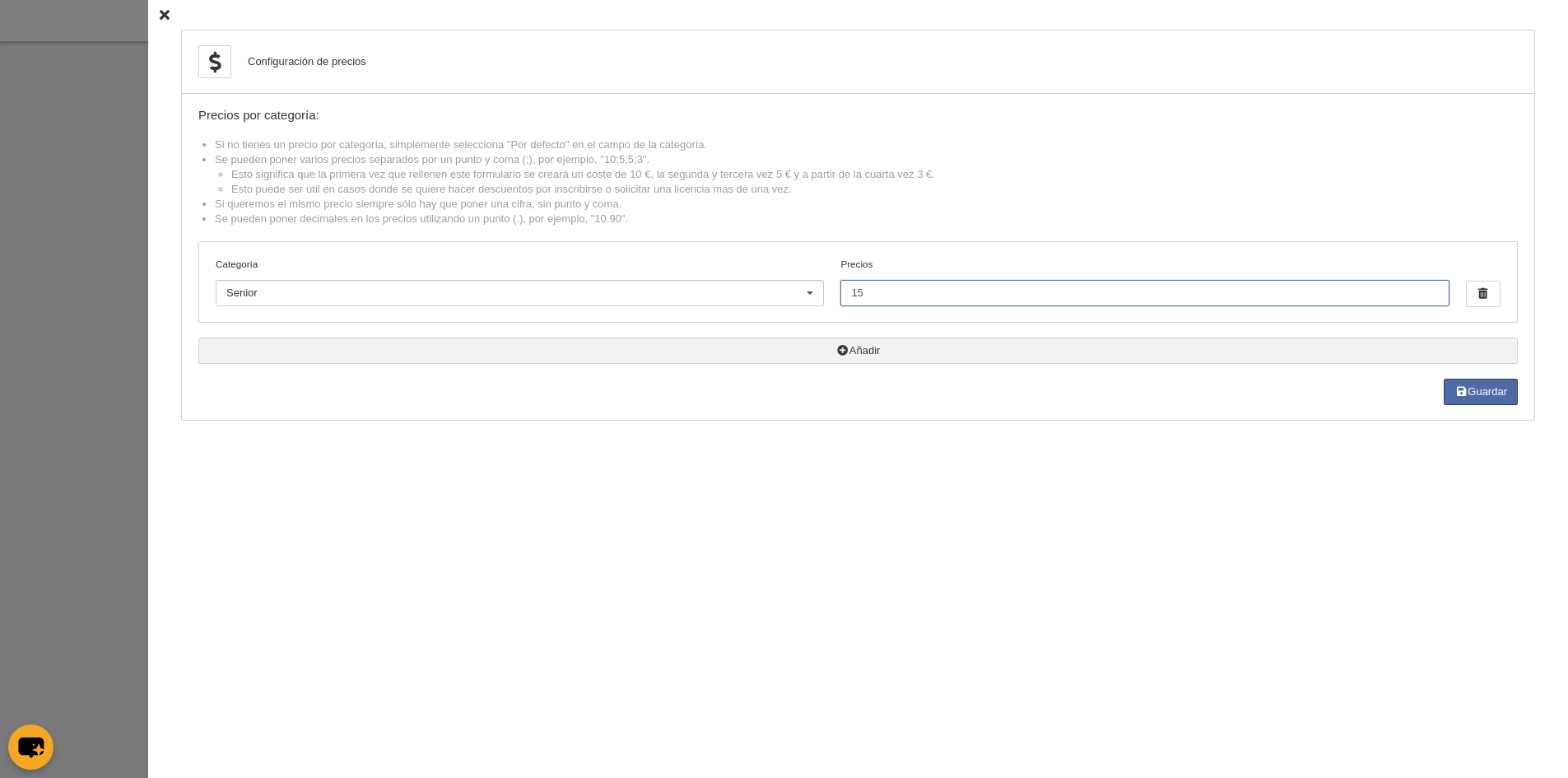
type input "15"
click at [883, 358] on button "Añadir" at bounding box center [858, 351] width 1320 height 27
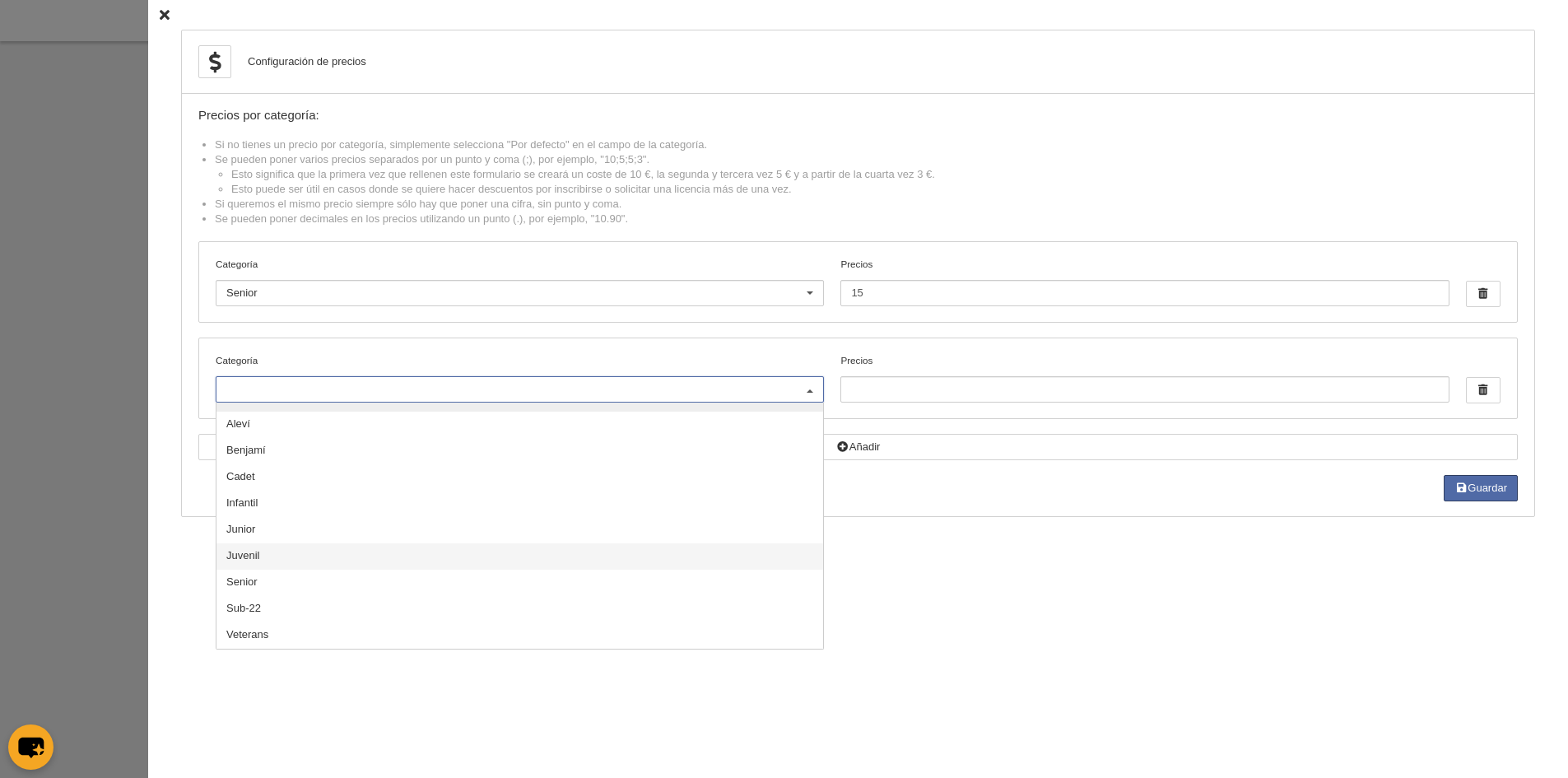
click at [280, 549] on span "Juvenil" at bounding box center [519, 557] width 607 height 27
click at [868, 383] on input "Precios" at bounding box center [1145, 389] width 608 height 27
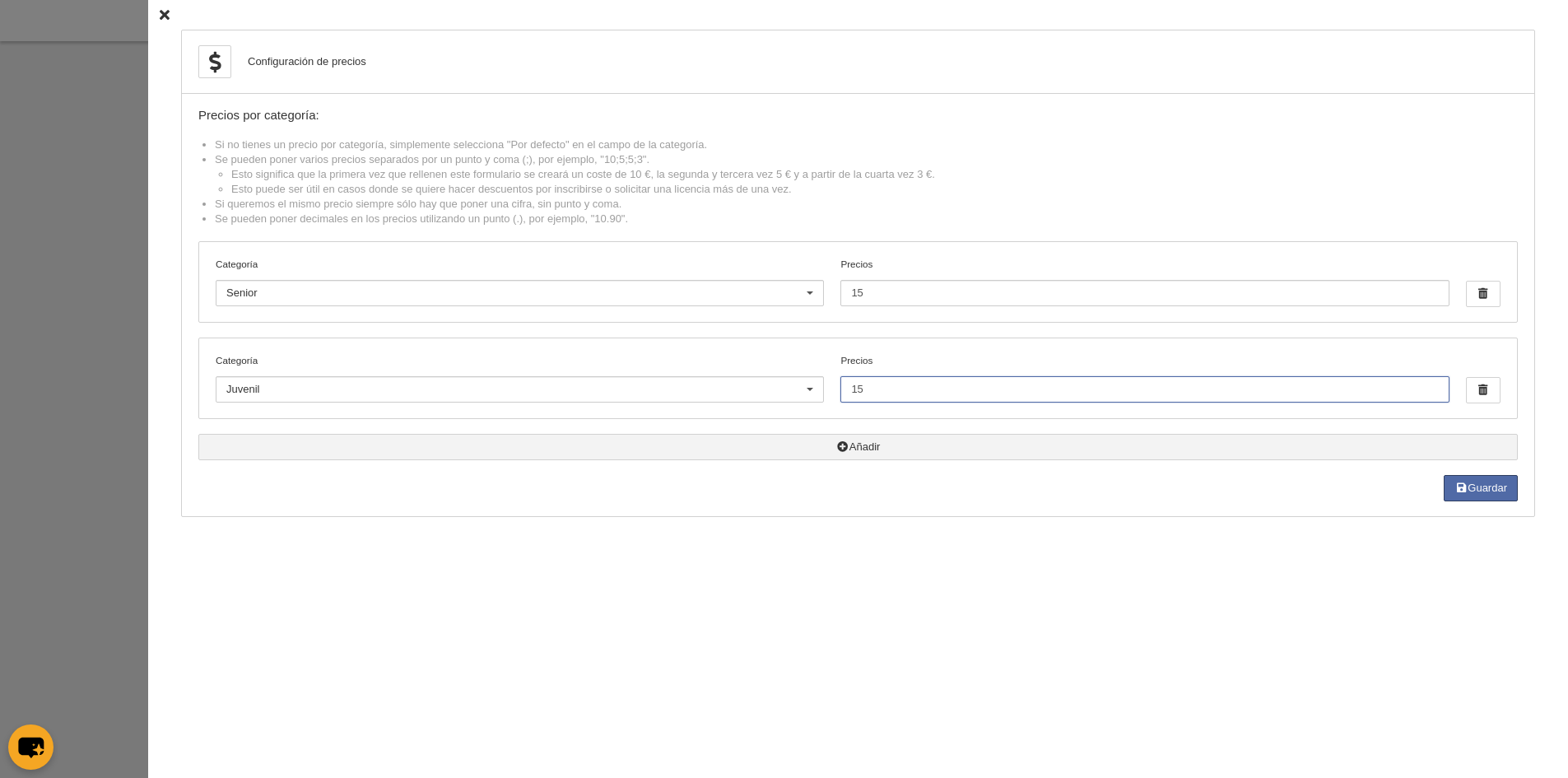
type input "15"
click at [850, 445] on button "Añadir" at bounding box center [858, 447] width 1320 height 27
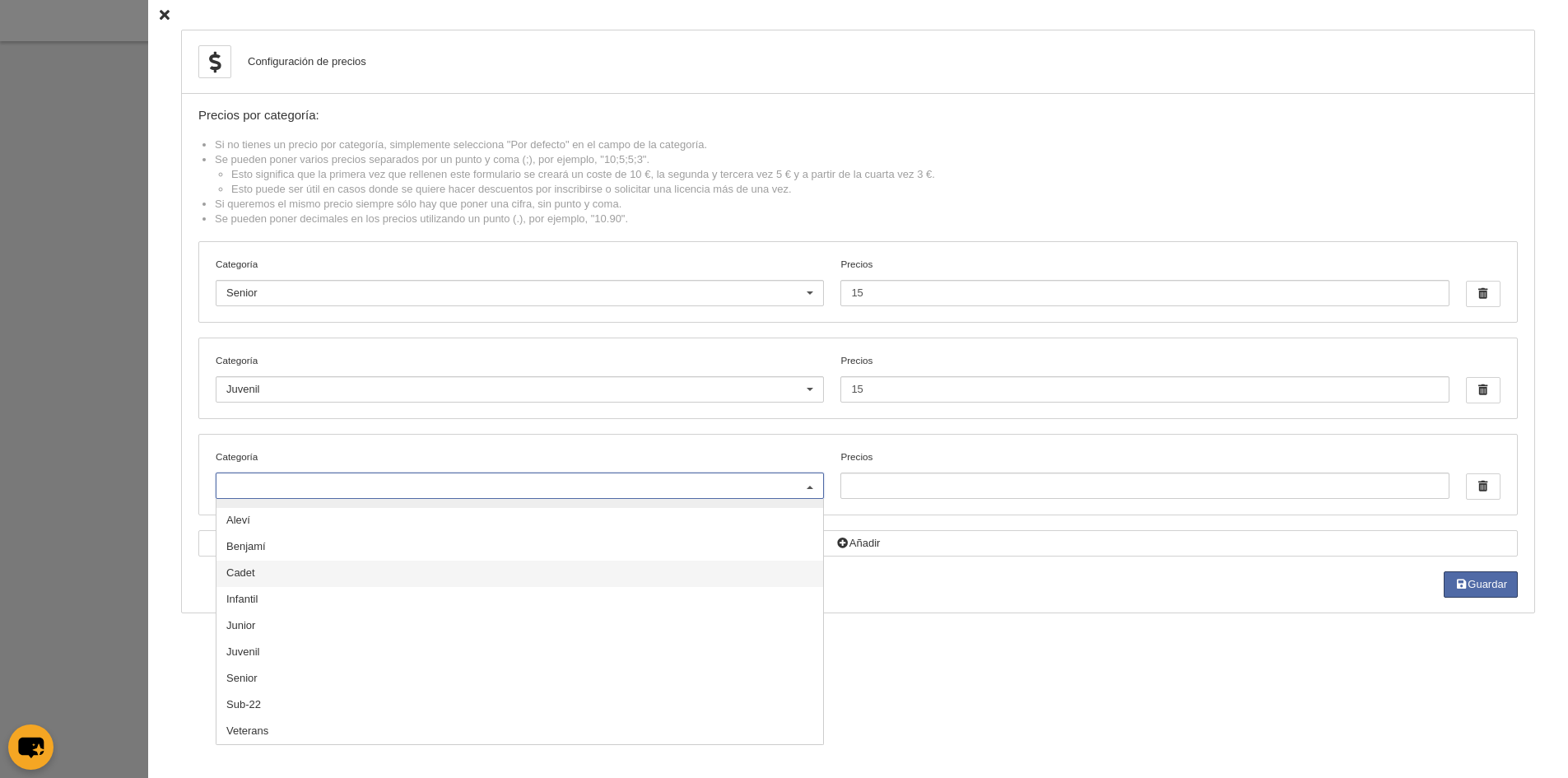
click at [242, 570] on span "Cadet" at bounding box center [241, 573] width 28 height 12
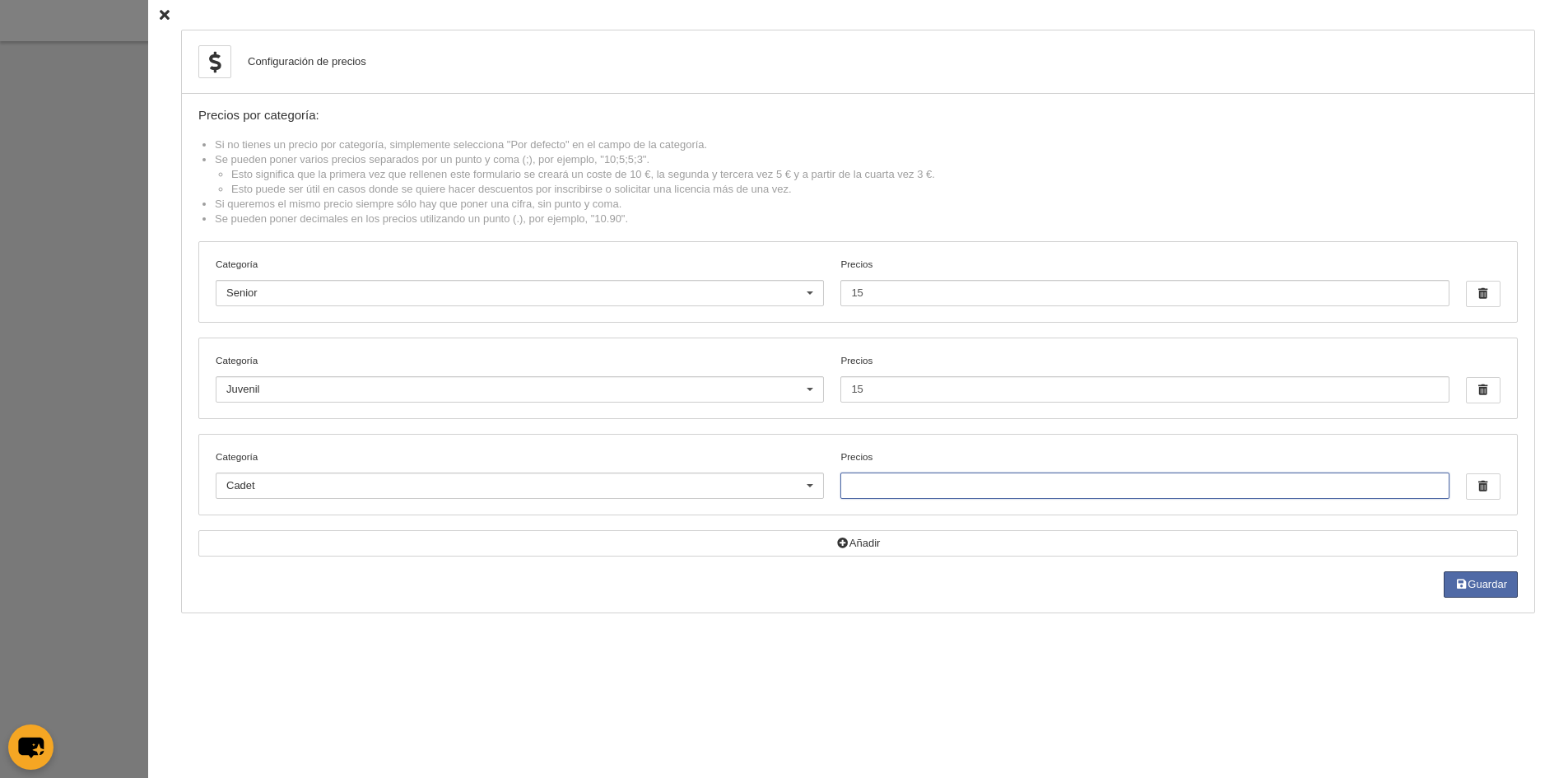
click at [870, 482] on input "Precios" at bounding box center [1145, 485] width 608 height 27
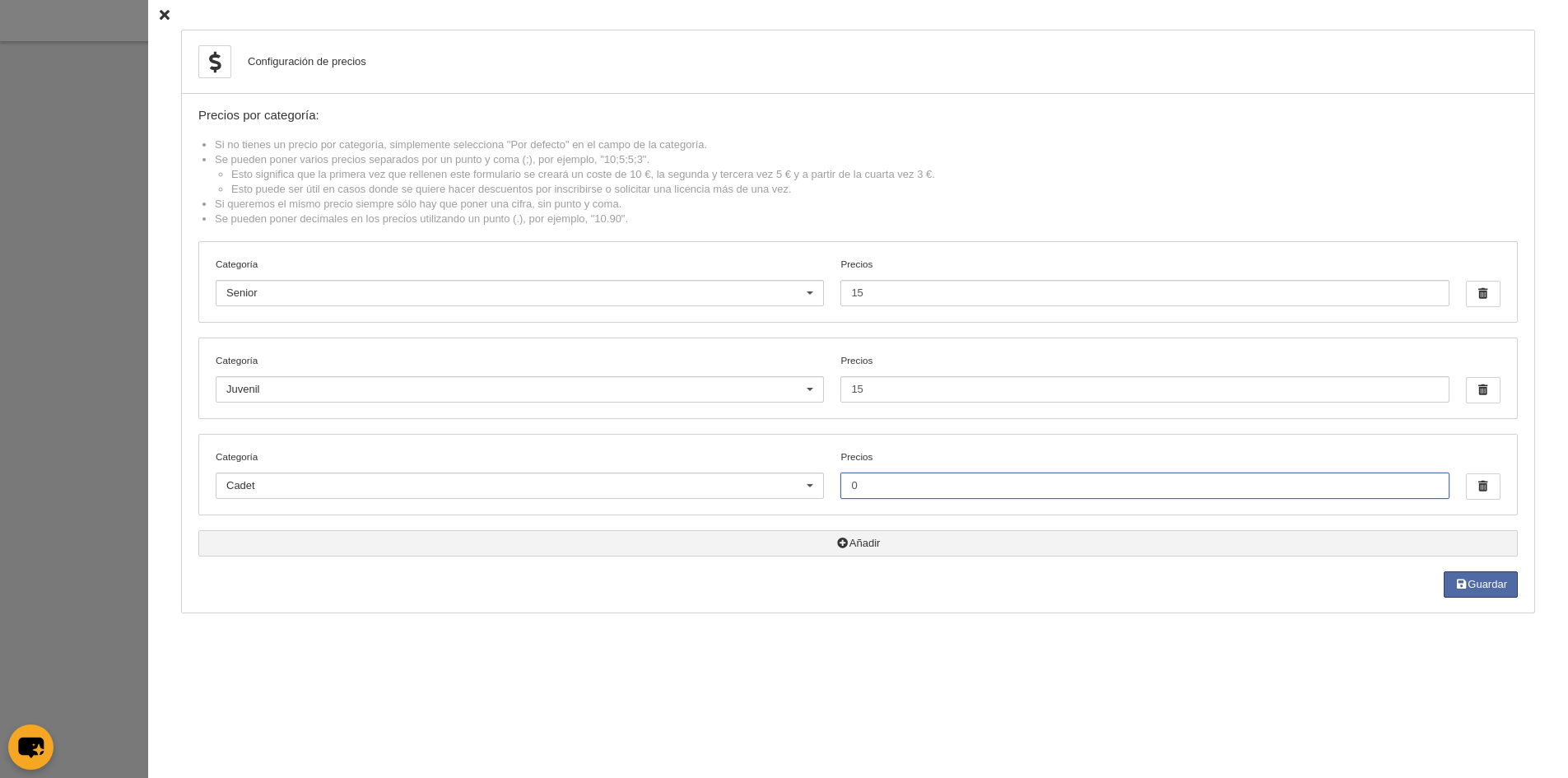
type input "0"
click at [879, 550] on button "Añadir" at bounding box center [858, 543] width 1320 height 27
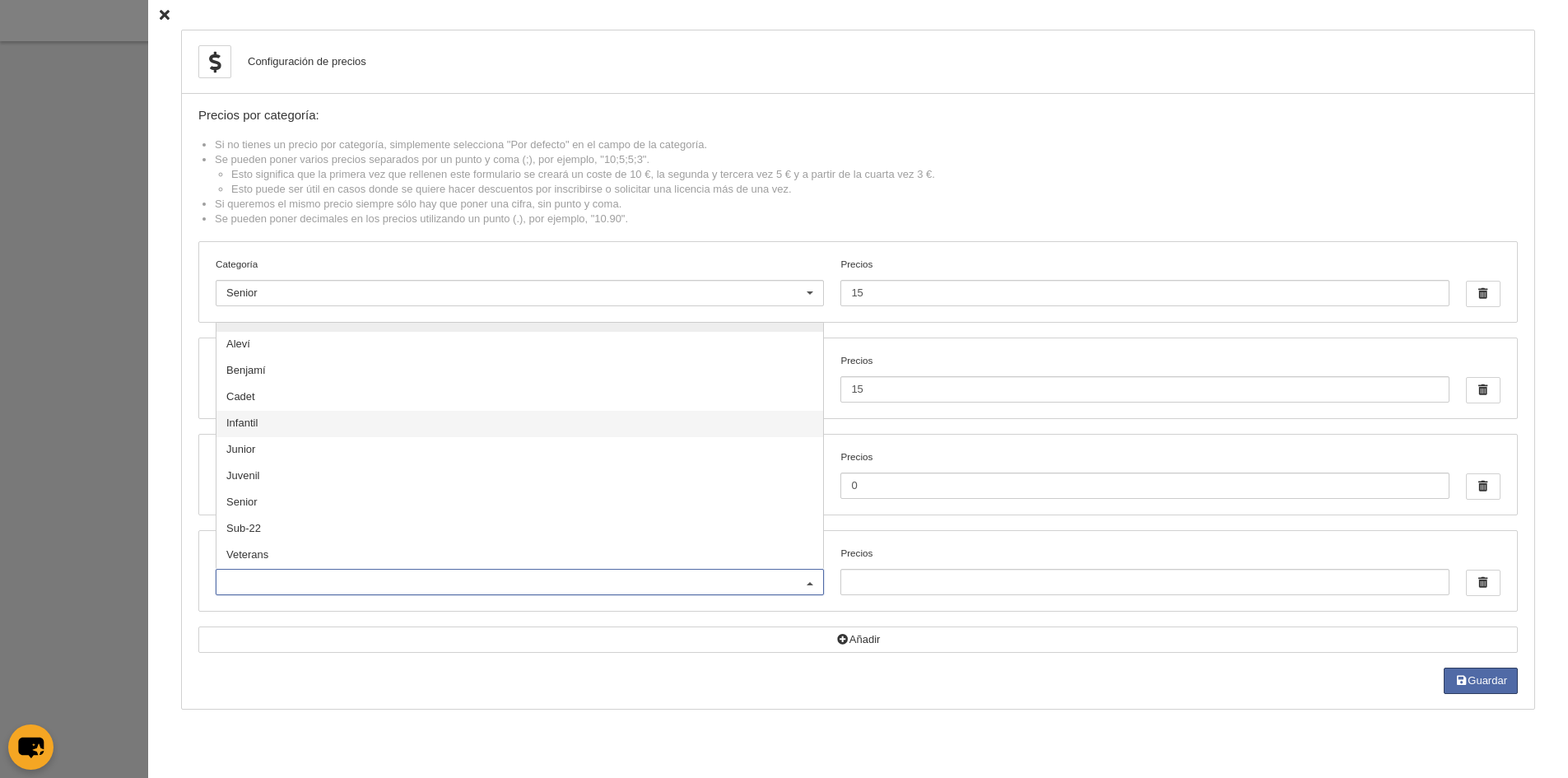
click at [257, 418] on span "Infantil" at bounding box center [519, 424] width 607 height 27
click at [892, 573] on input "Precios" at bounding box center [1145, 582] width 608 height 27
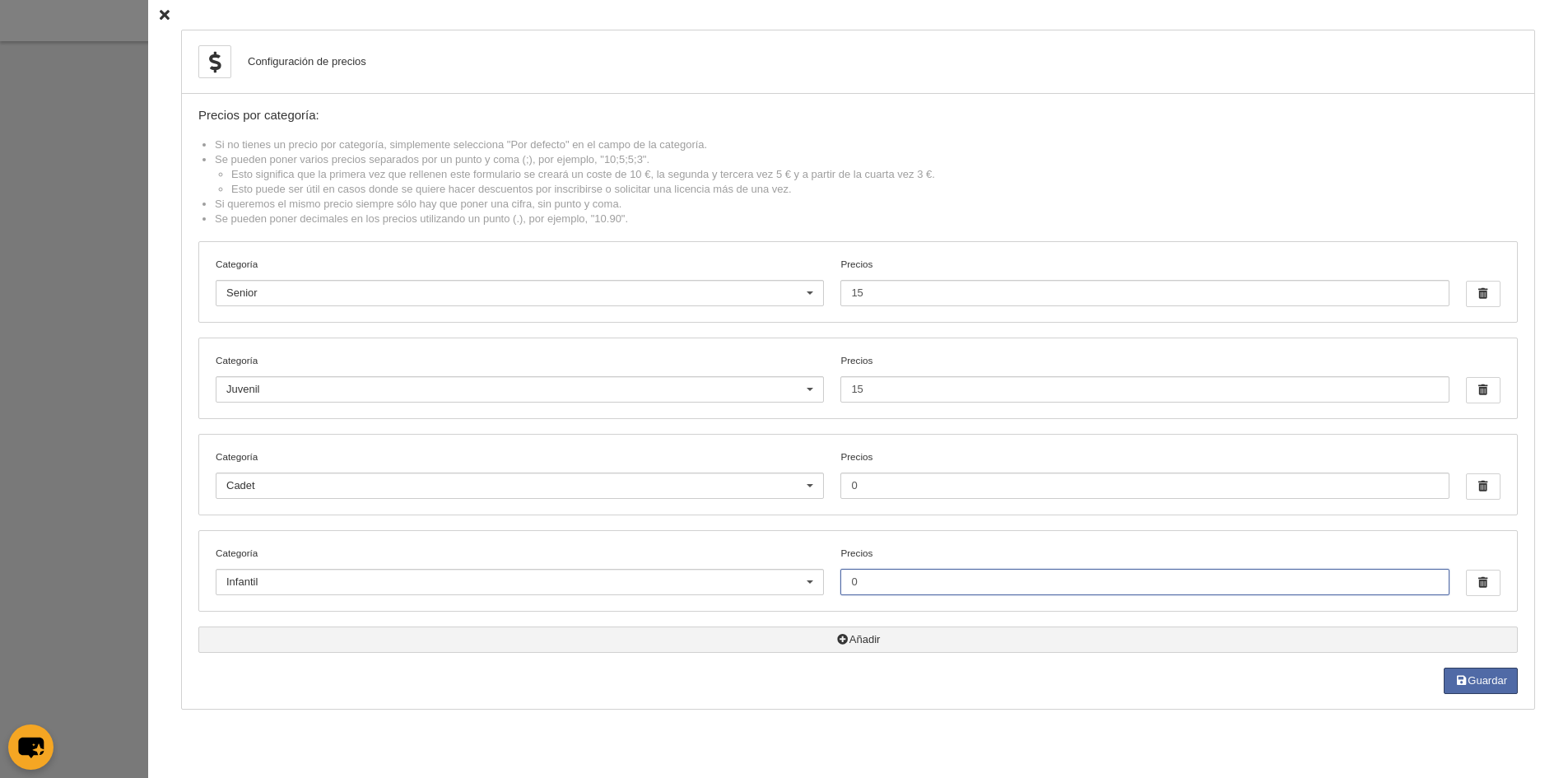
type input "0"
click at [832, 646] on button "Añadir" at bounding box center [858, 639] width 1320 height 27
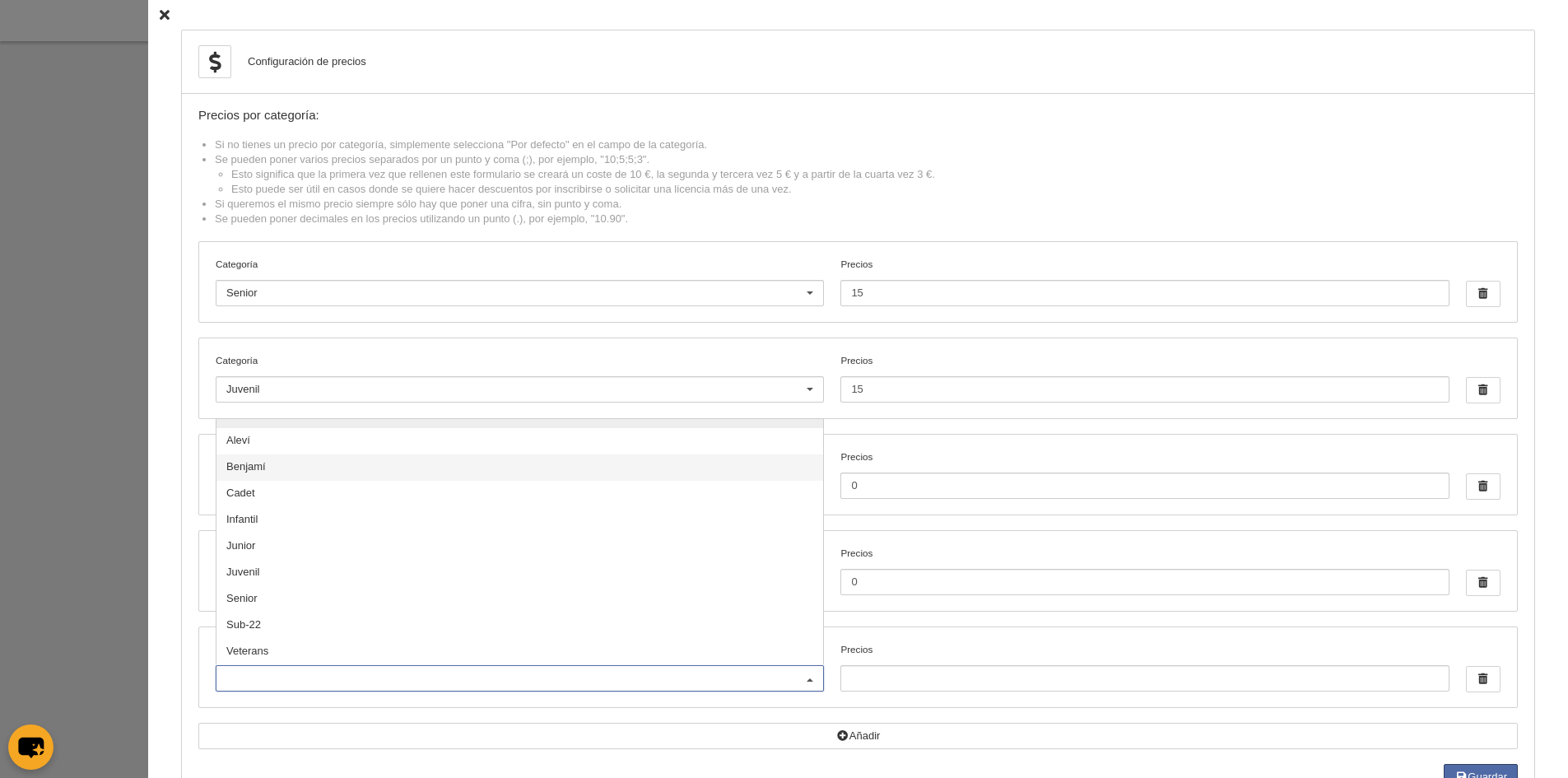
click at [257, 463] on span "Benjamí" at bounding box center [519, 468] width 607 height 27
click at [249, 445] on span "Aleví" at bounding box center [519, 441] width 607 height 27
click at [867, 673] on input "Precios" at bounding box center [1145, 678] width 608 height 27
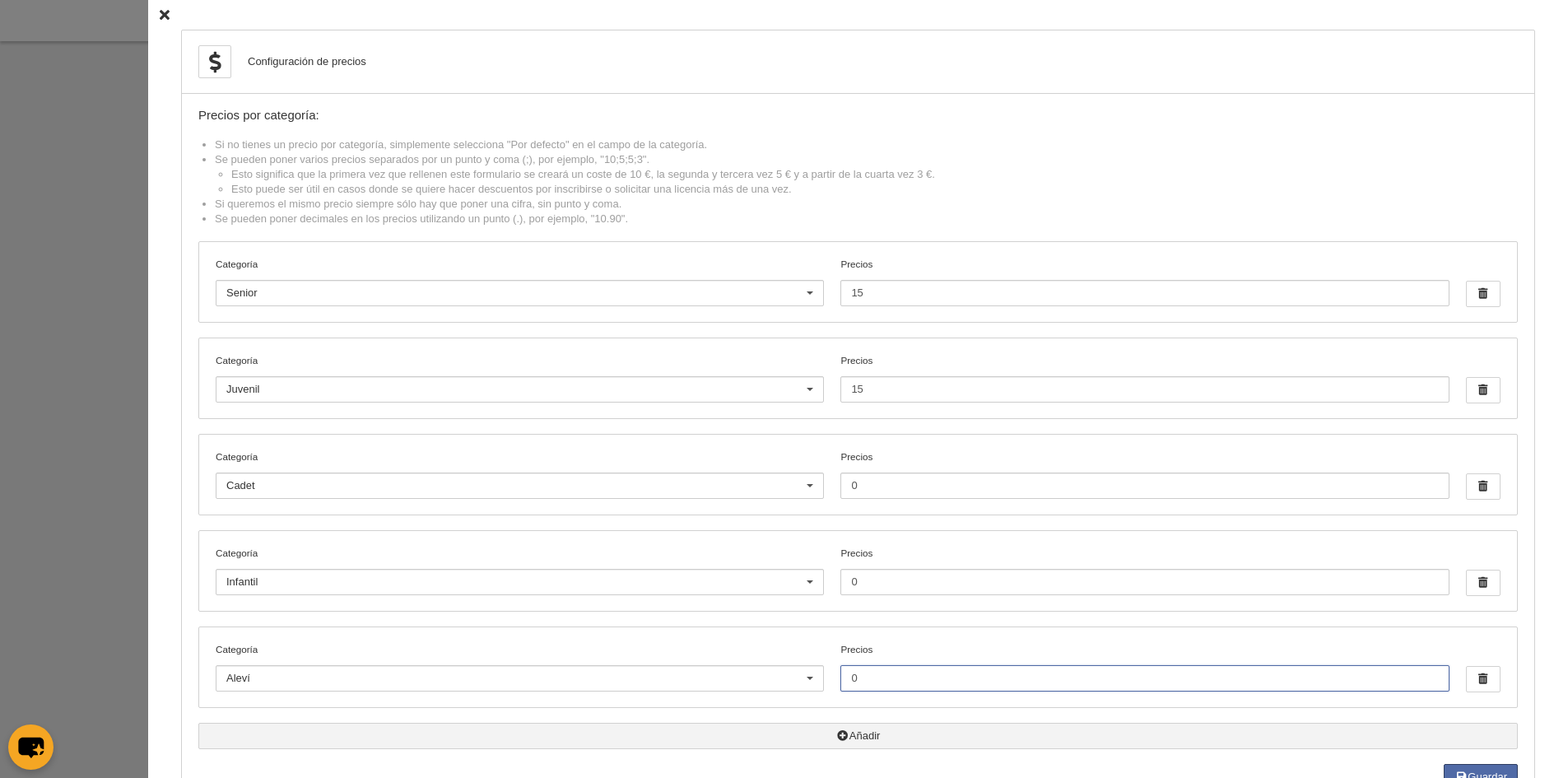
type input "0"
click at [847, 732] on button "Añadir" at bounding box center [858, 736] width 1320 height 27
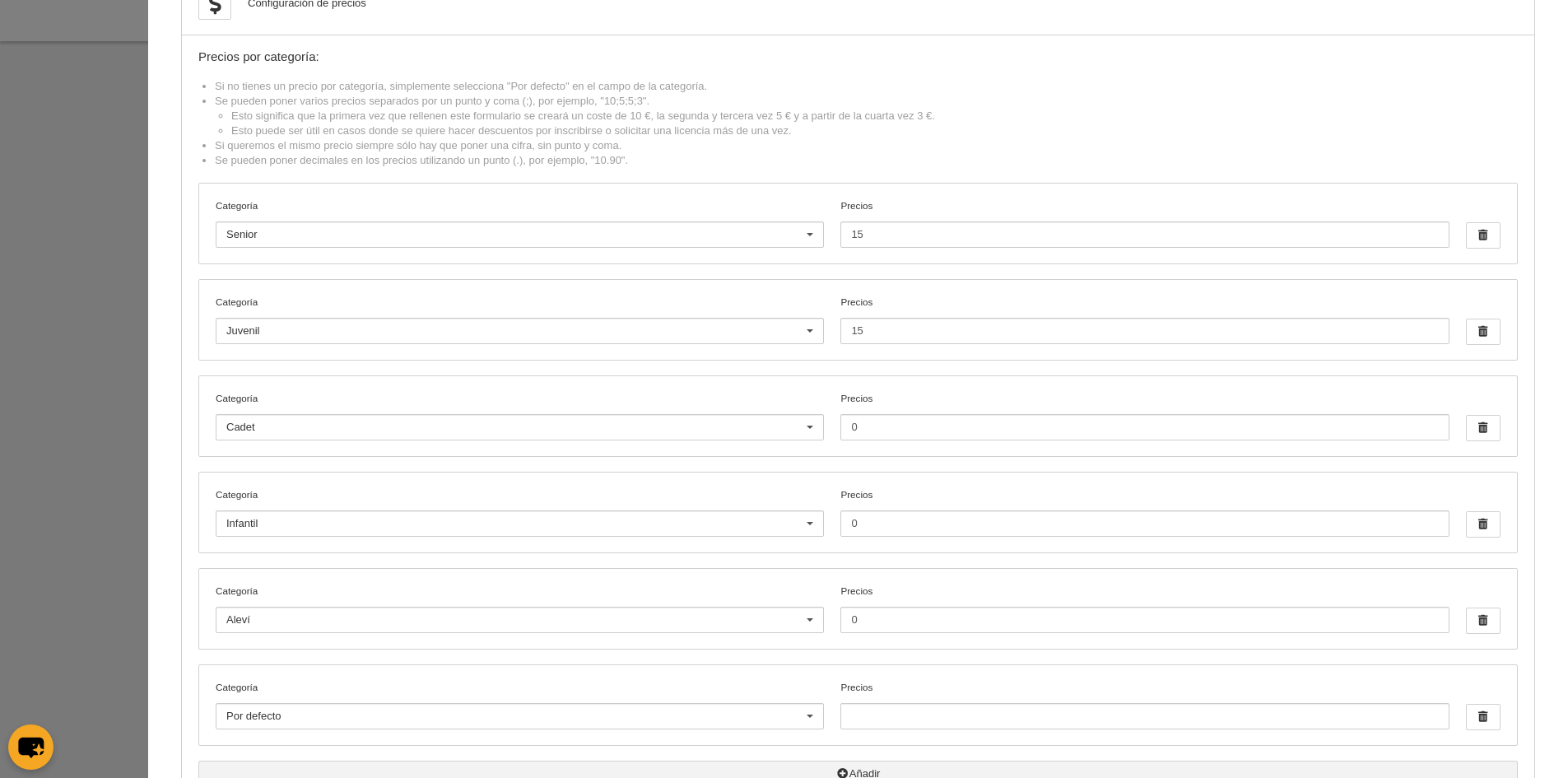
scroll to position [154, 0]
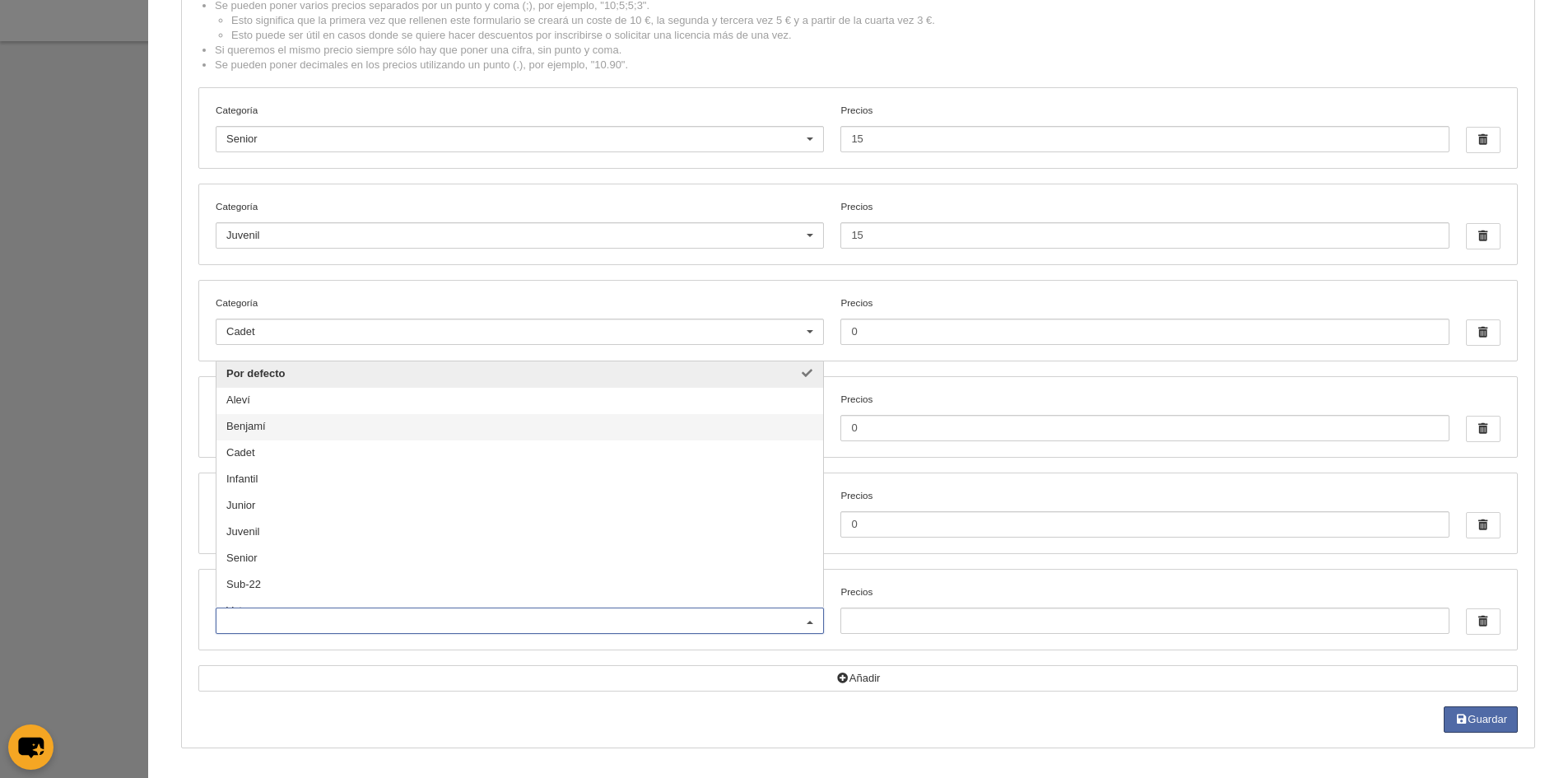
click at [319, 428] on span "Benjamí" at bounding box center [519, 428] width 607 height 27
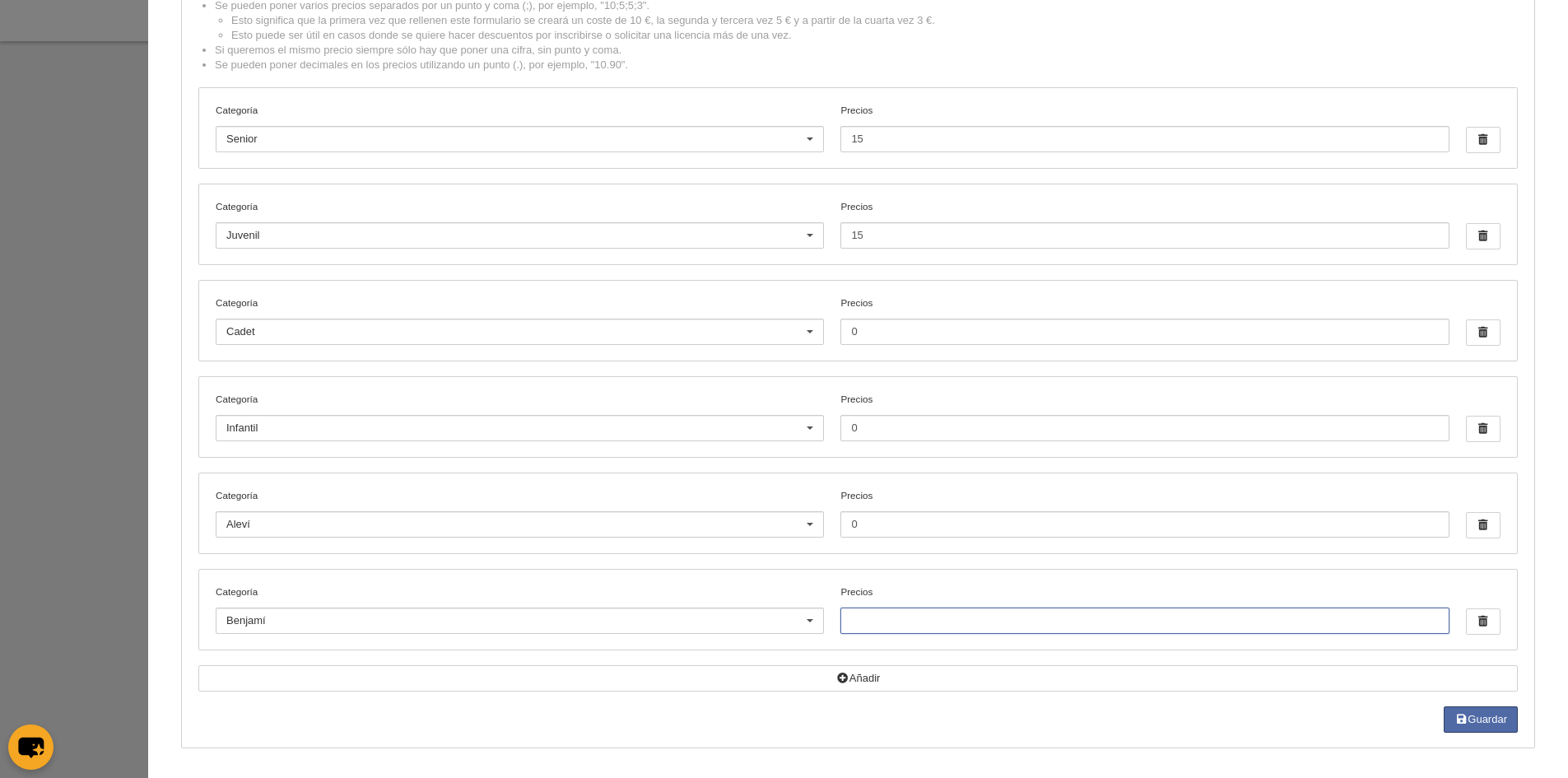
click at [861, 622] on input "Precios" at bounding box center [1145, 621] width 608 height 27
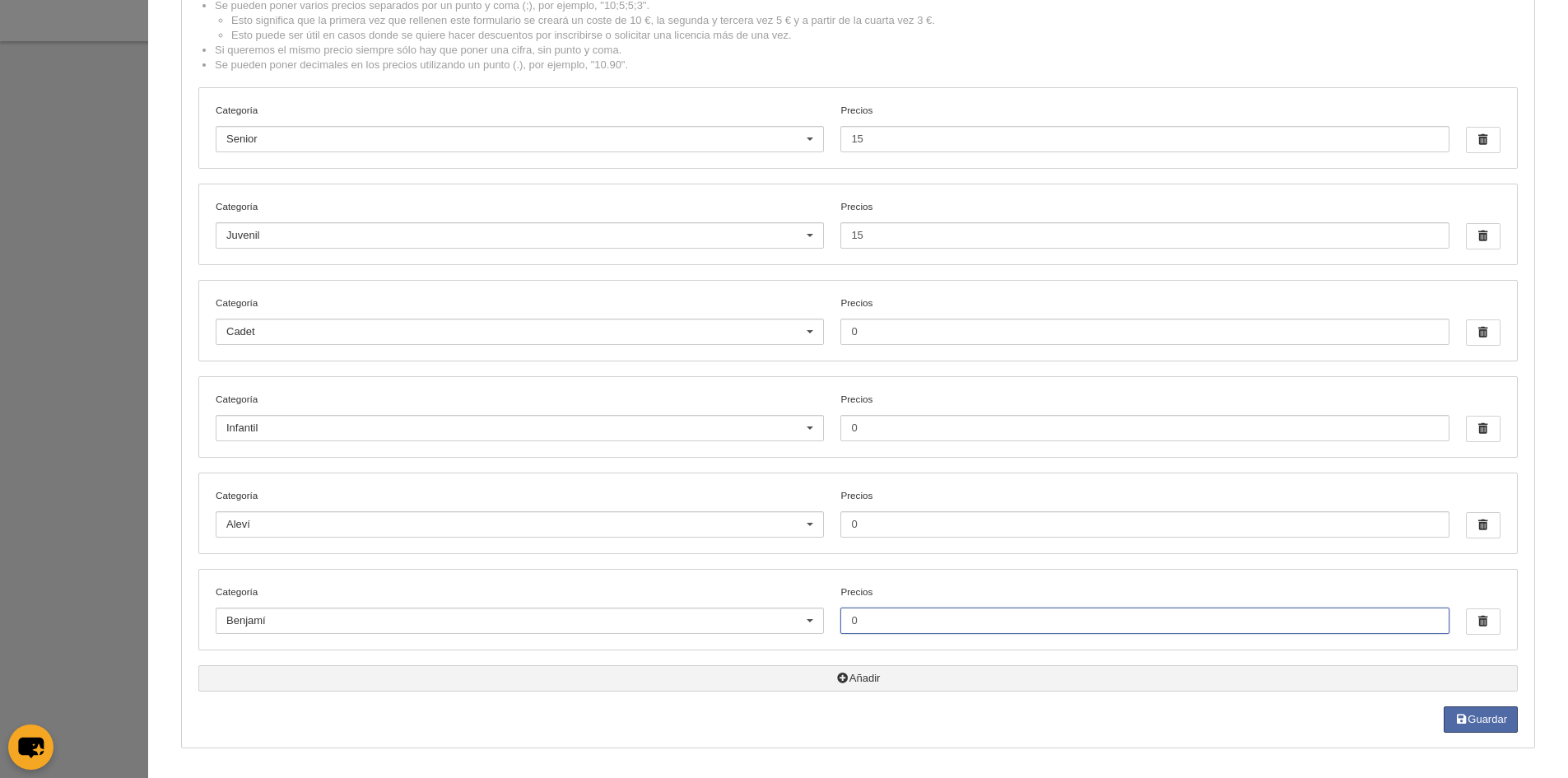
type input "0"
click at [843, 672] on button "Añadir" at bounding box center [858, 678] width 1320 height 27
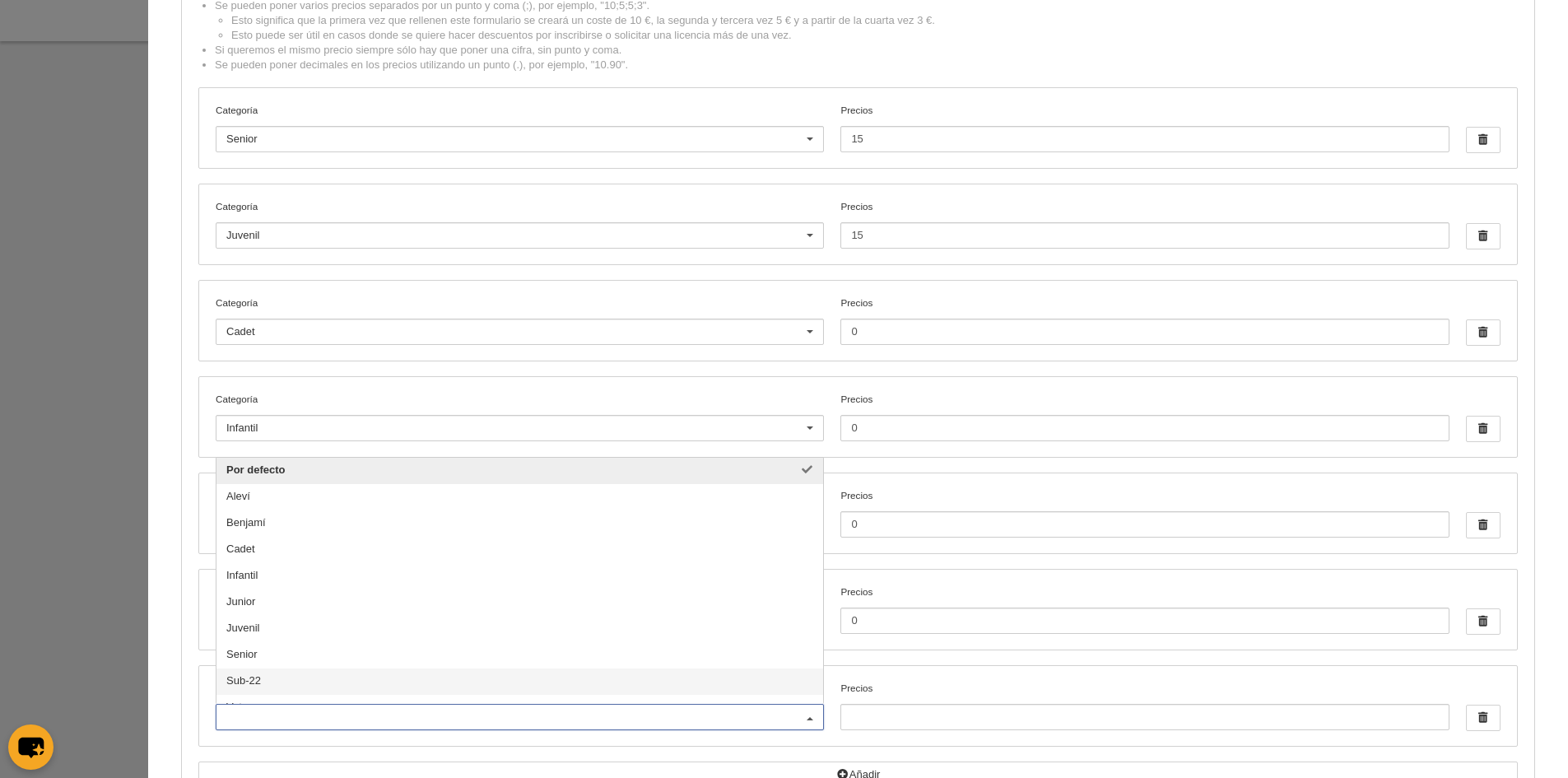
click at [280, 672] on span "Sub-22" at bounding box center [519, 682] width 607 height 27
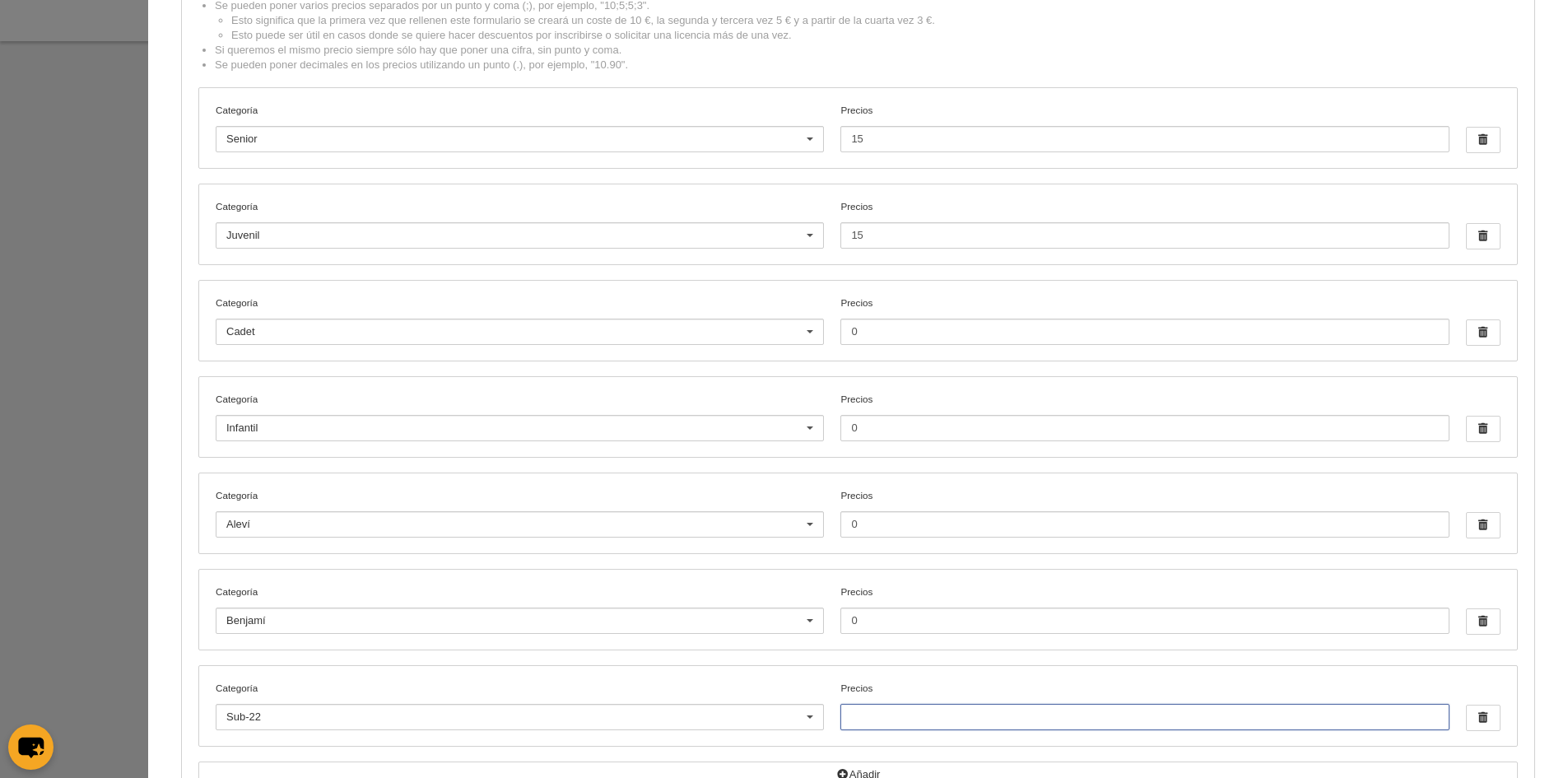
click at [856, 711] on input "Precios" at bounding box center [1145, 717] width 608 height 27
type input "15"
click at [149, 646] on div "Configuración de precios Precios por categoría: Si no tienes un precio por cate…" at bounding box center [858, 360] width 1420 height 1028
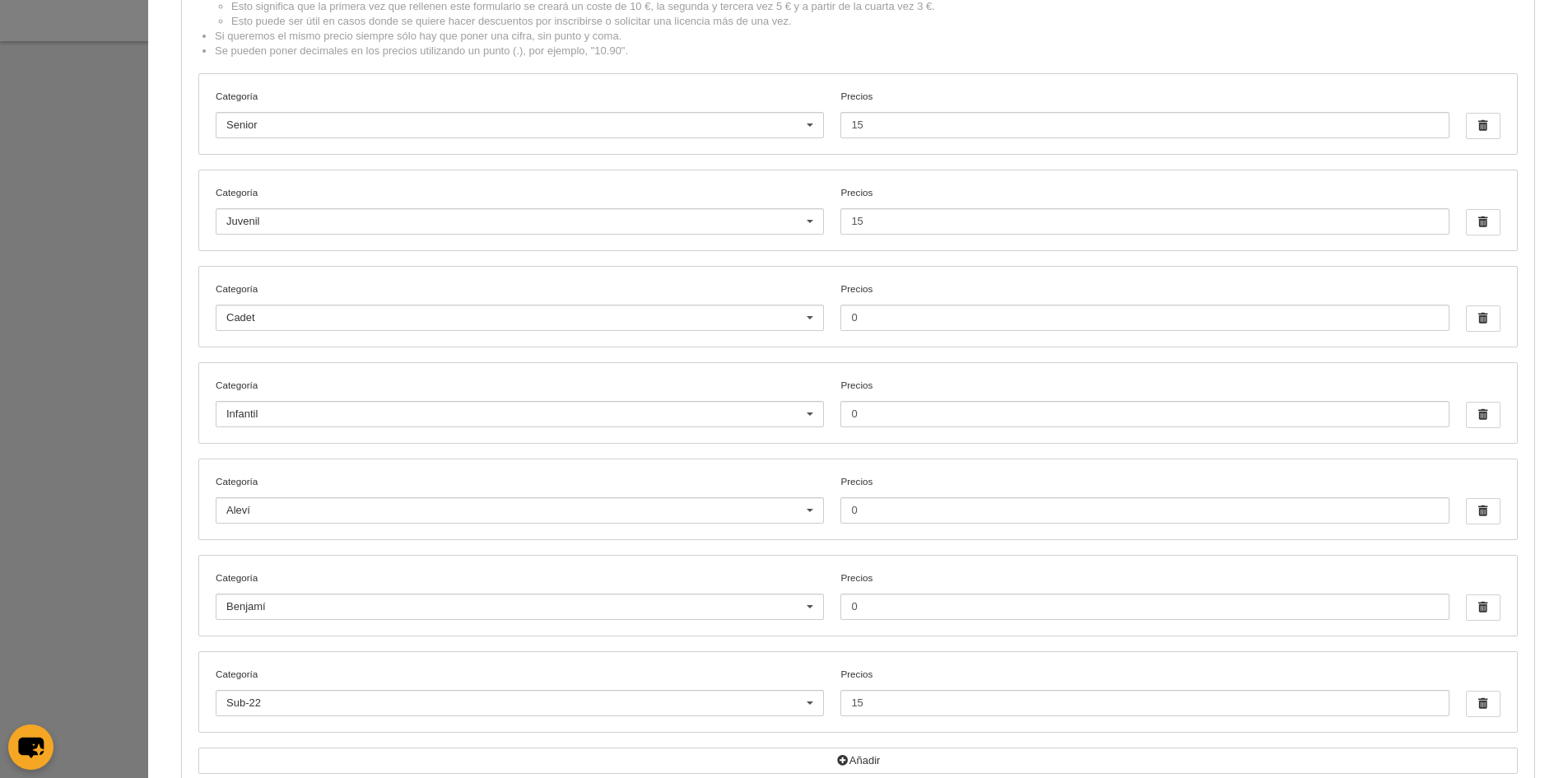
scroll to position [250, 0]
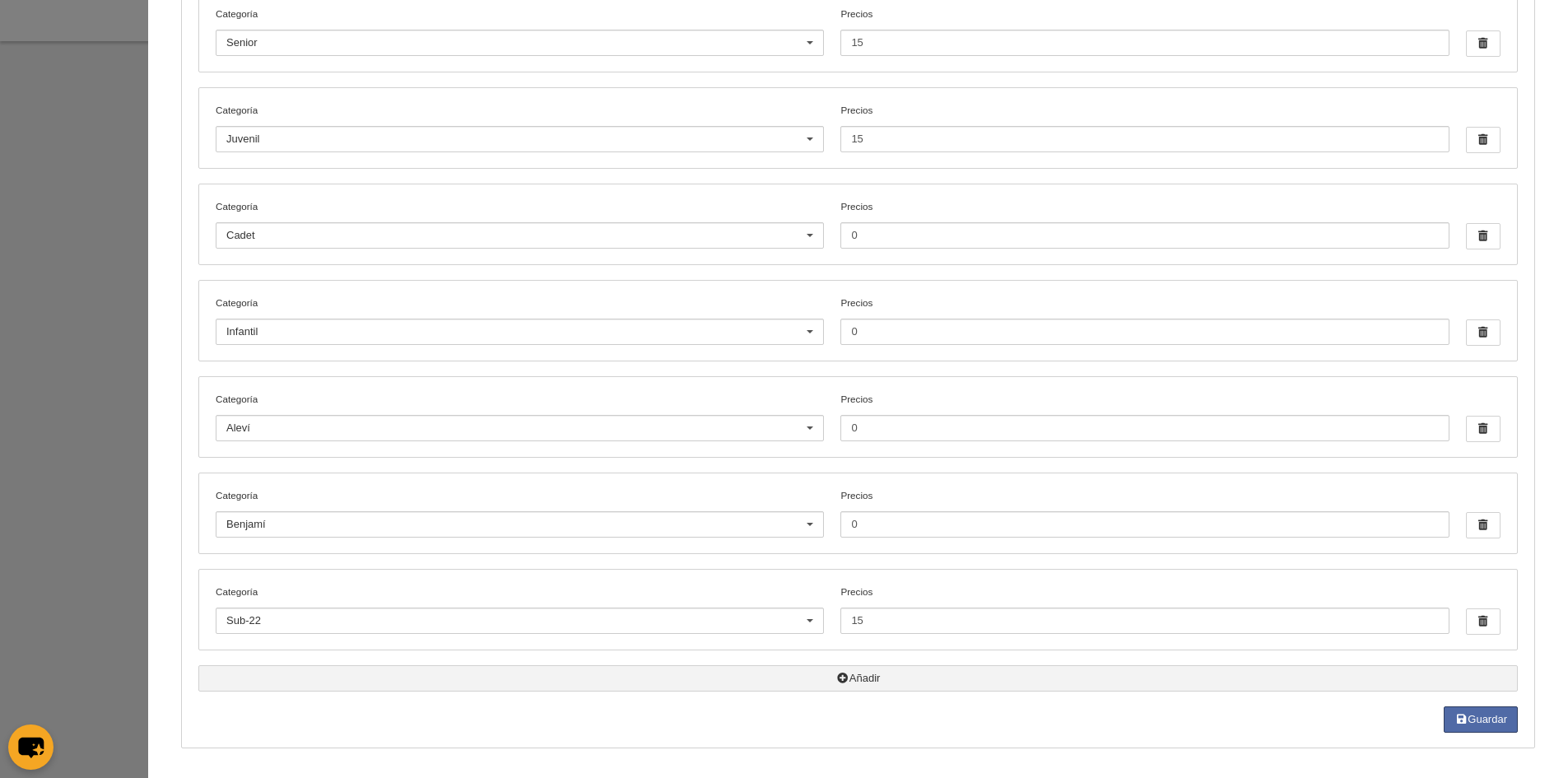
click at [721, 678] on button "Añadir" at bounding box center [858, 678] width 1320 height 27
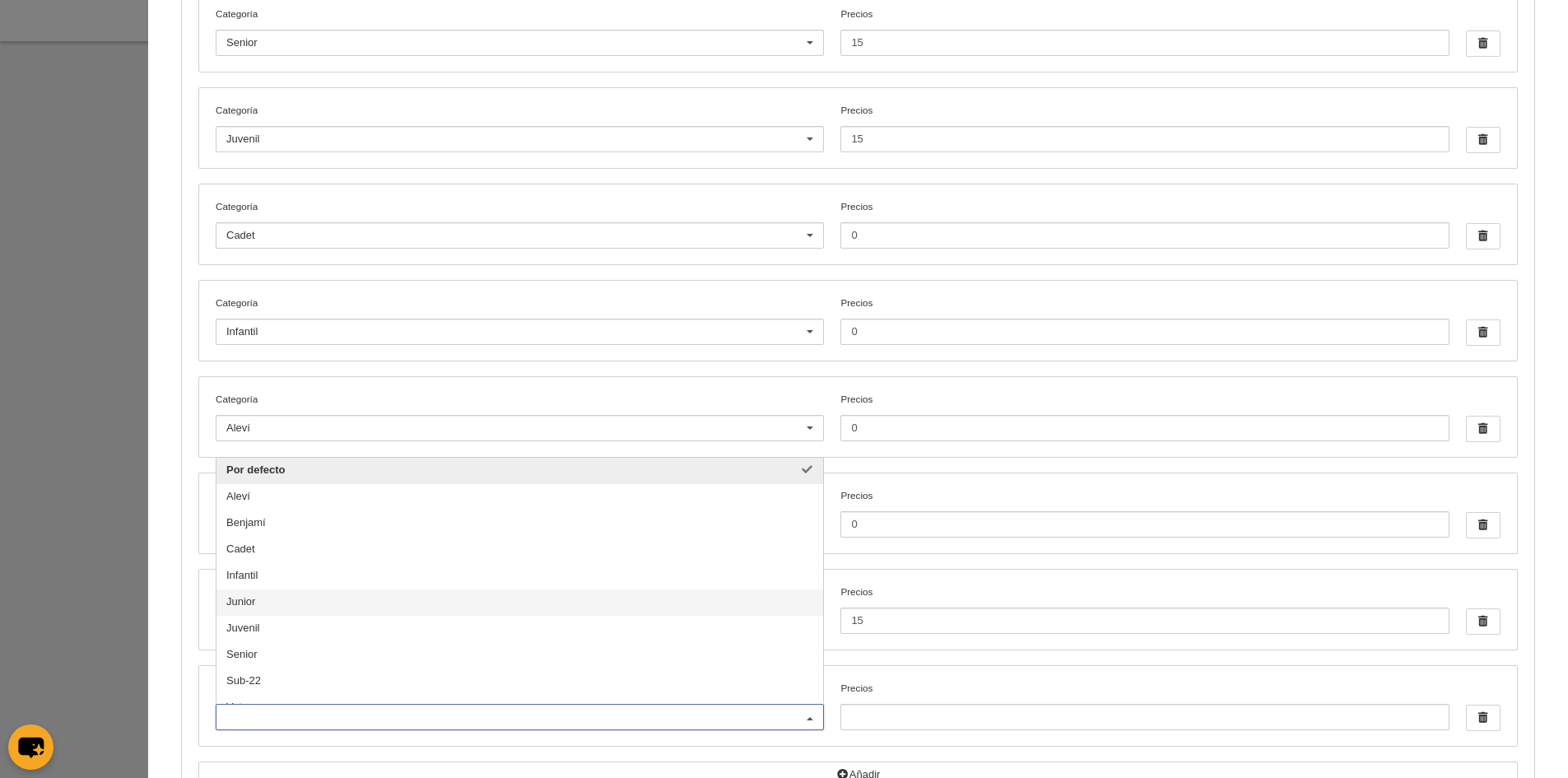
scroll to position [17, 0]
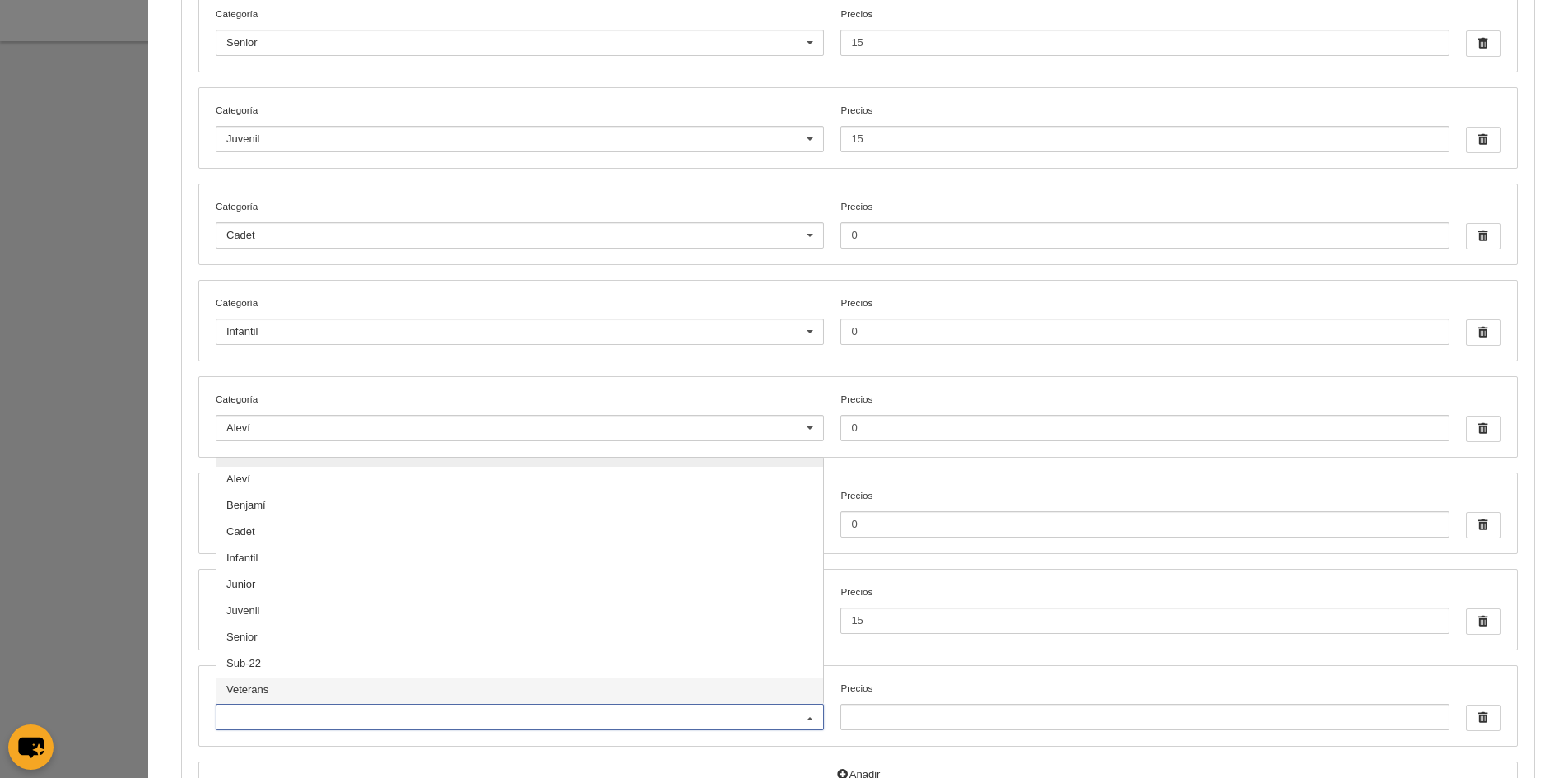
click at [249, 683] on span "Veterans" at bounding box center [247, 689] width 42 height 12
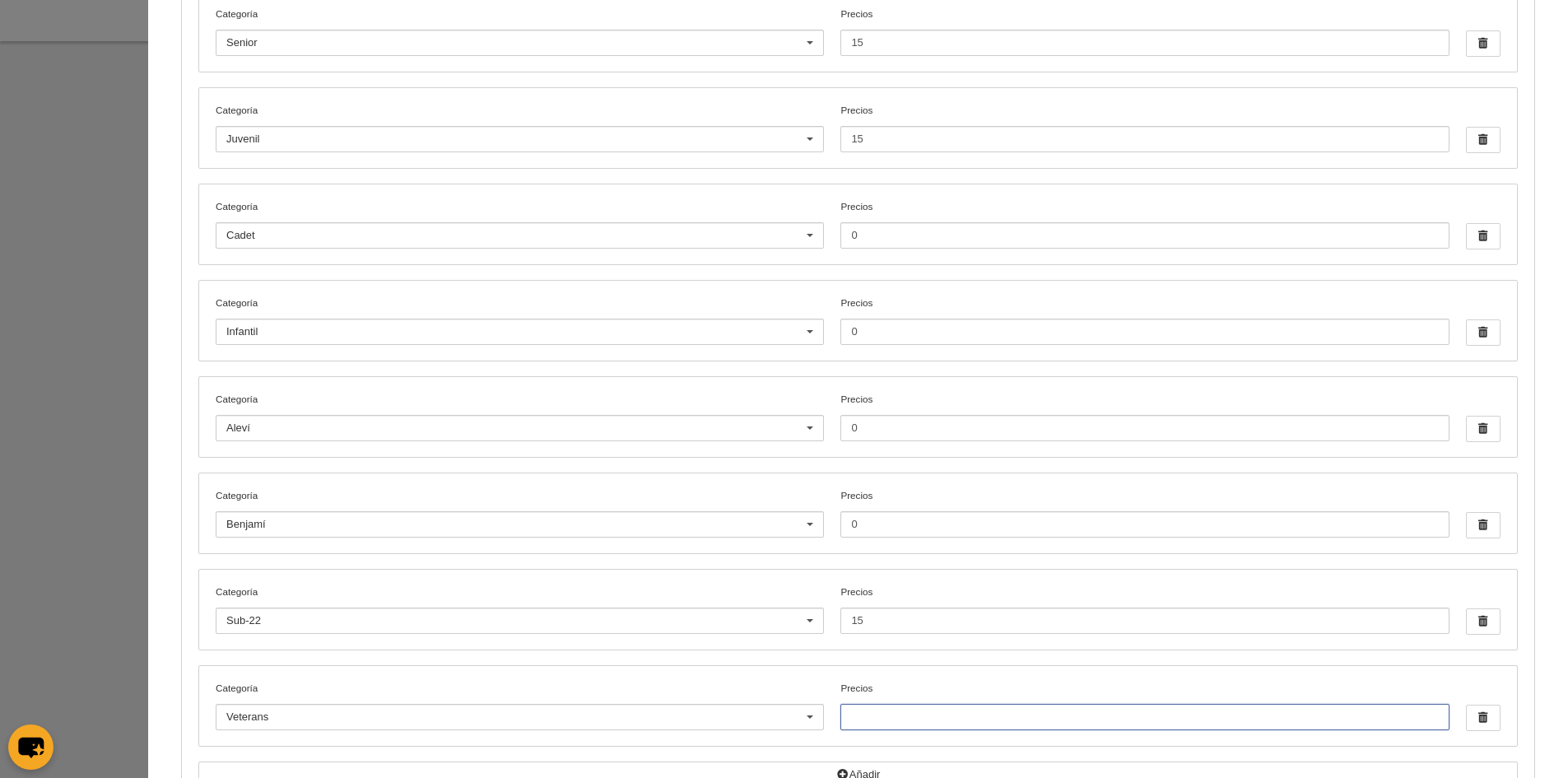
click at [896, 710] on input "Precios" at bounding box center [1145, 717] width 608 height 27
type input "15"
click at [160, 630] on div "Configuración de precios Precios por categoría: Si no tienes un precio por cate…" at bounding box center [858, 312] width 1420 height 1125
click at [1474, 711] on button "Guardar" at bounding box center [1481, 719] width 74 height 27
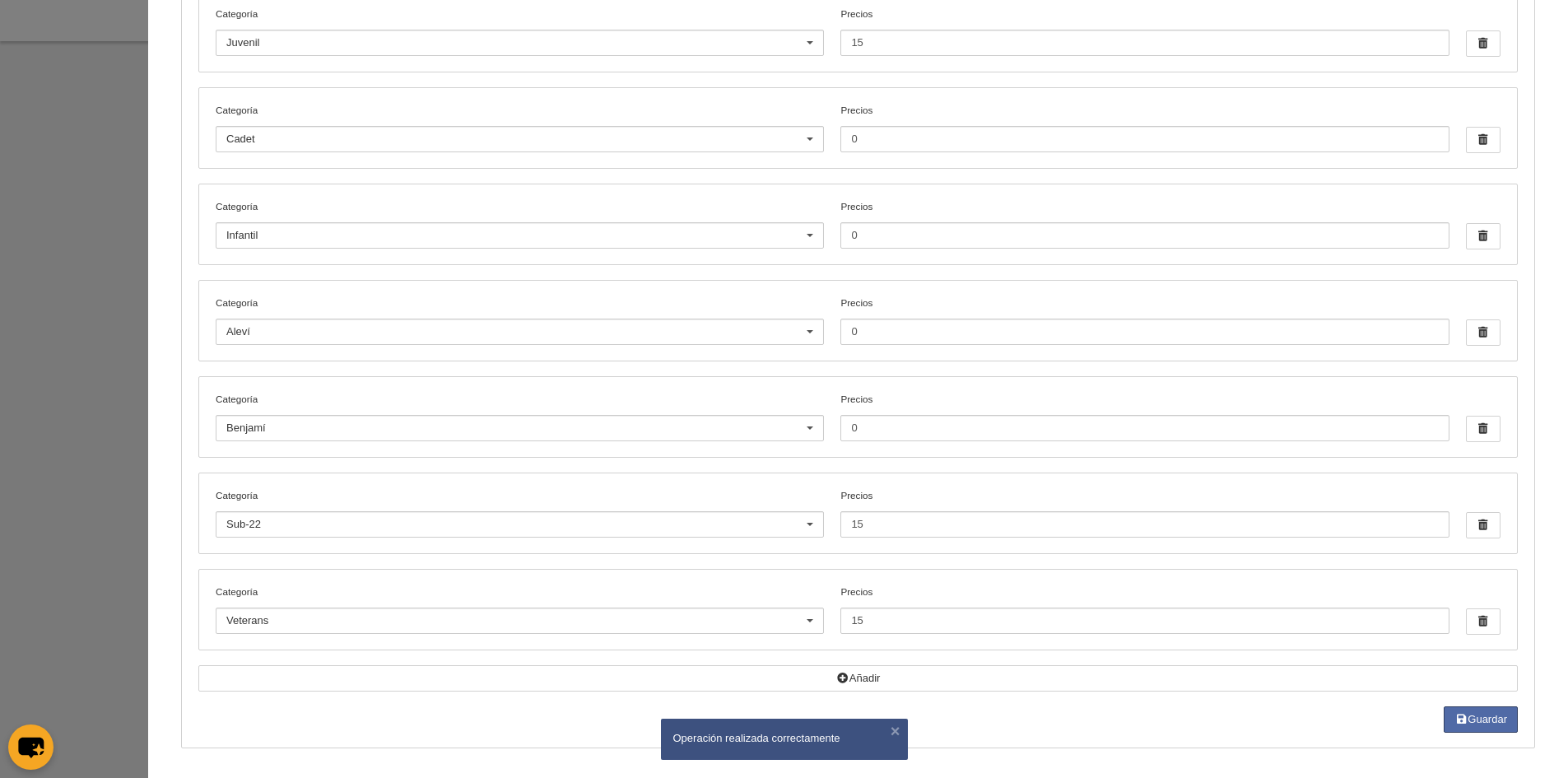
scroll to position [0, 0]
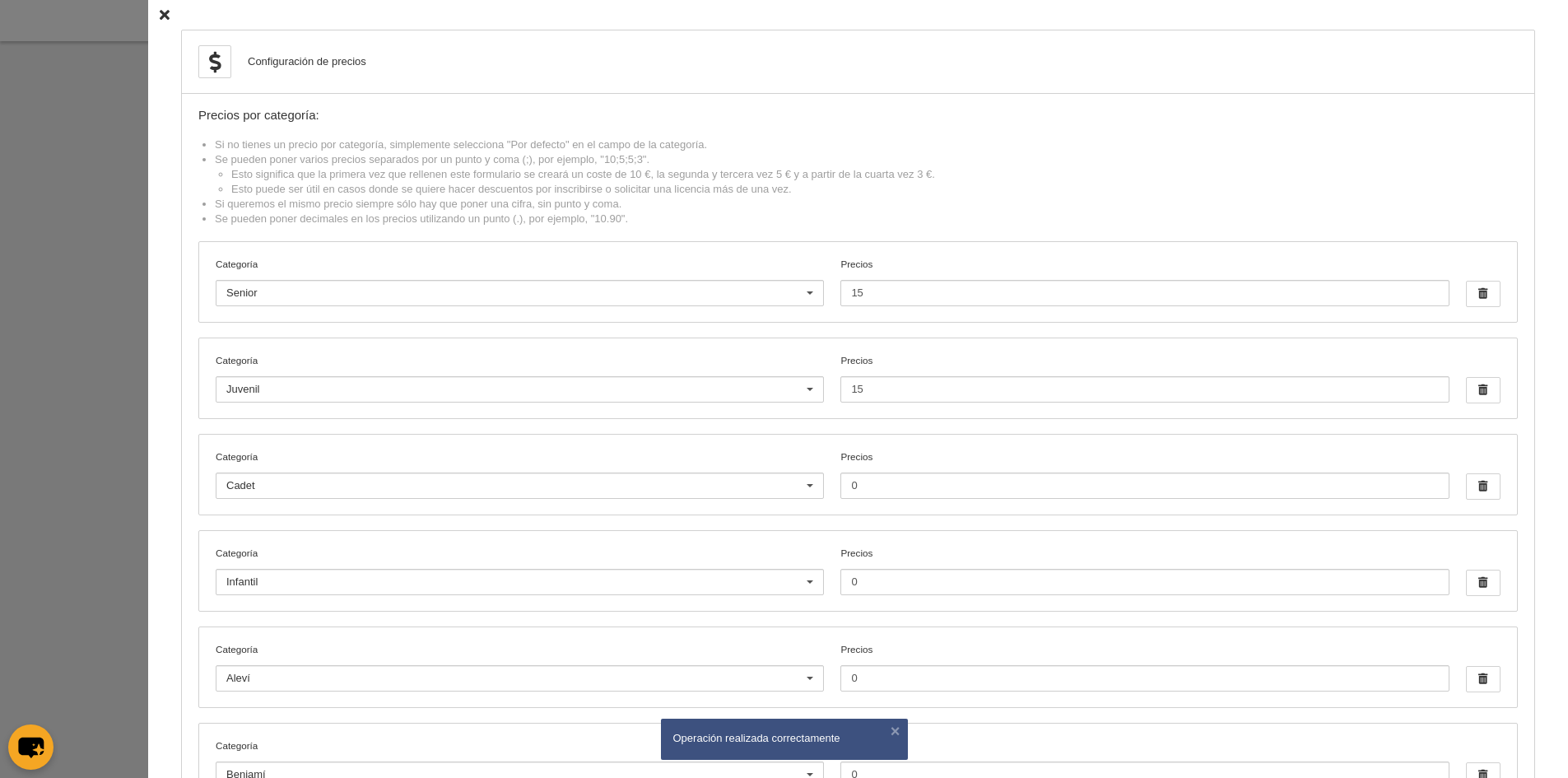
click at [160, 13] on icon at bounding box center [165, 15] width 10 height 11
